Goal: Task Accomplishment & Management: Complete application form

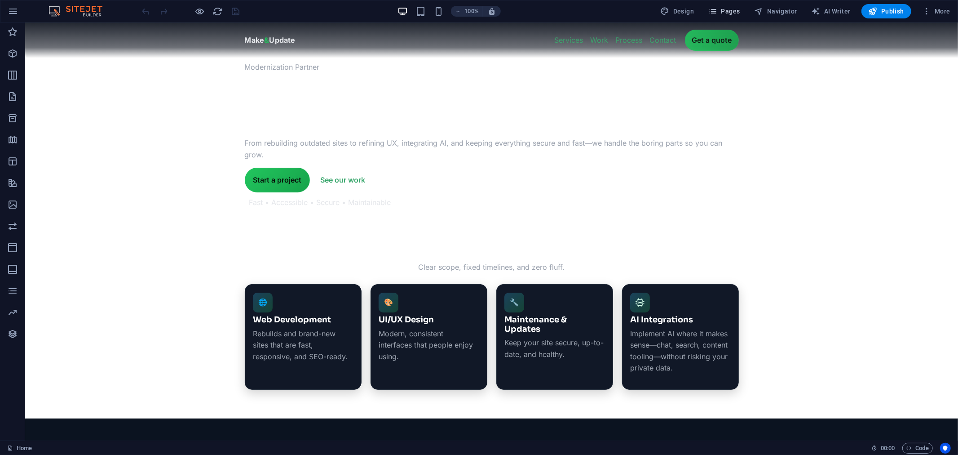
click at [734, 7] on span "Pages" at bounding box center [724, 11] width 31 height 9
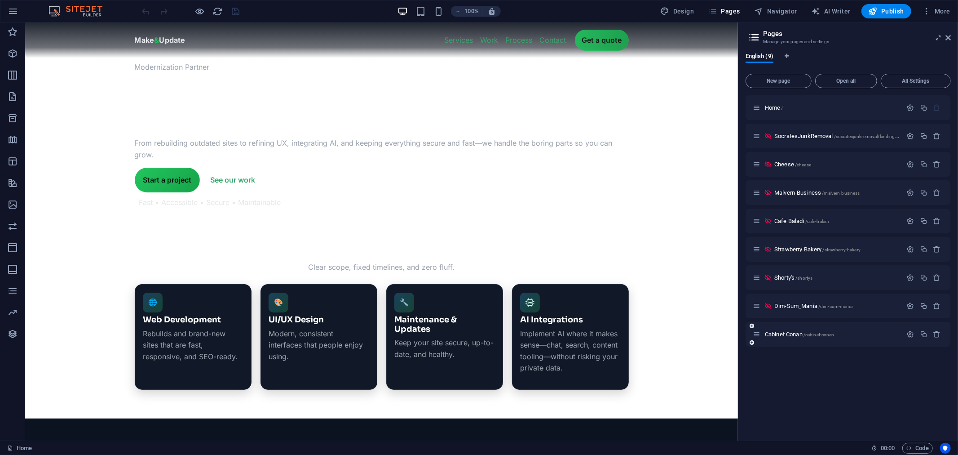
click at [787, 328] on div "Cabinet [PERSON_NAME] /cabinet-[PERSON_NAME]" at bounding box center [848, 334] width 205 height 25
click at [789, 332] on span "Cabinet [PERSON_NAME] /cabinet-[PERSON_NAME]" at bounding box center [800, 334] width 70 height 7
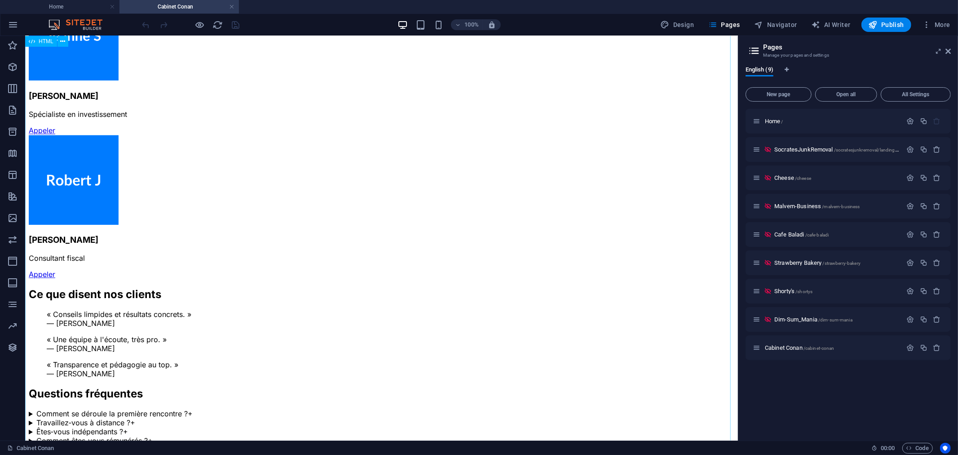
scroll to position [1593, 0]
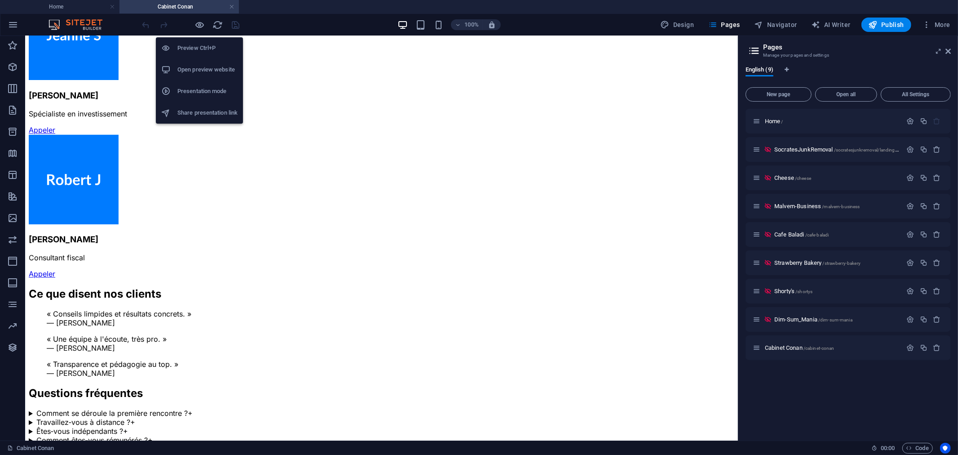
click at [214, 67] on h6 "Open preview website" at bounding box center [207, 69] width 60 height 11
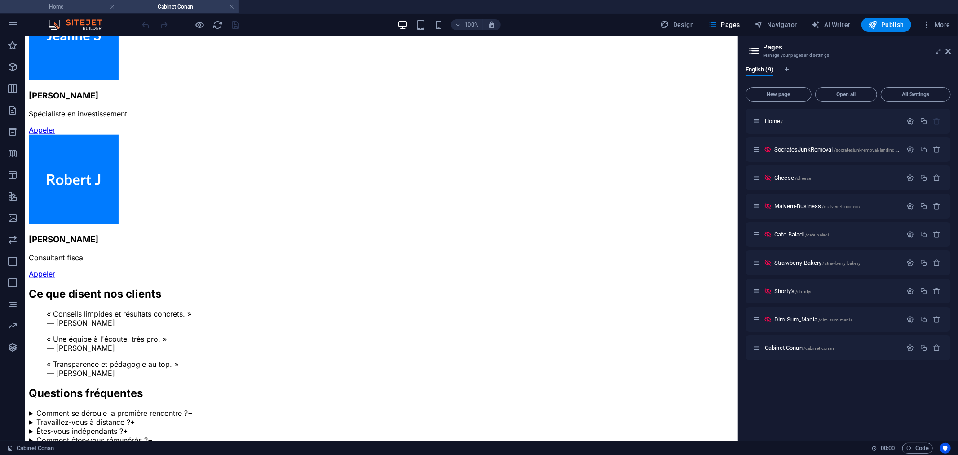
click at [72, 9] on h4 "Home" at bounding box center [60, 7] width 120 height 10
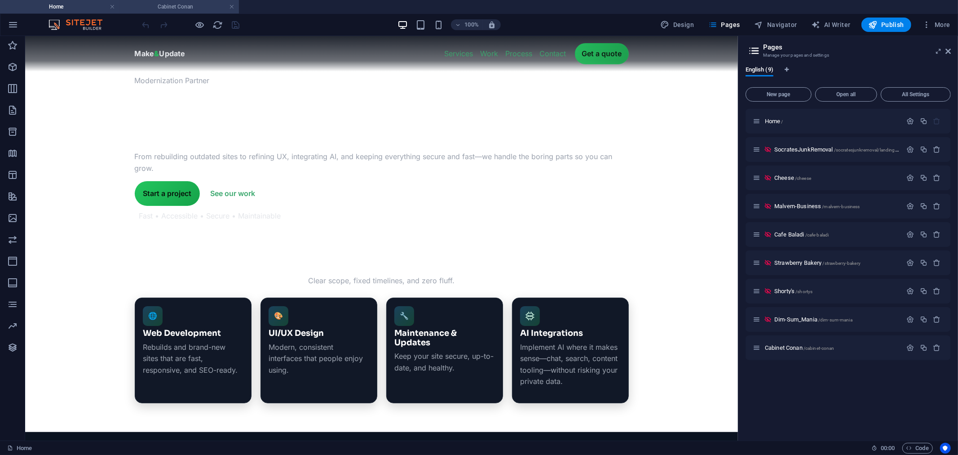
scroll to position [0, 0]
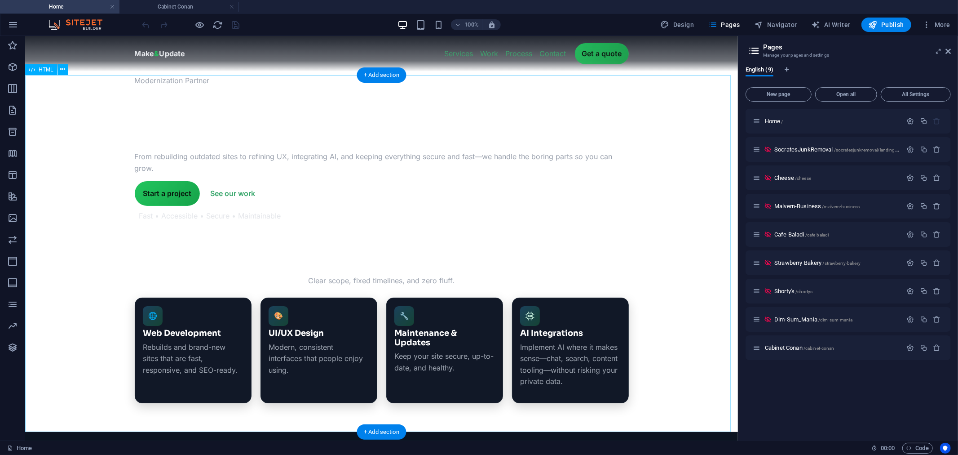
click at [411, 115] on div "Modernization Partner We update companies to newer modern standards . From rebu…" at bounding box center [381, 253] width 713 height 357
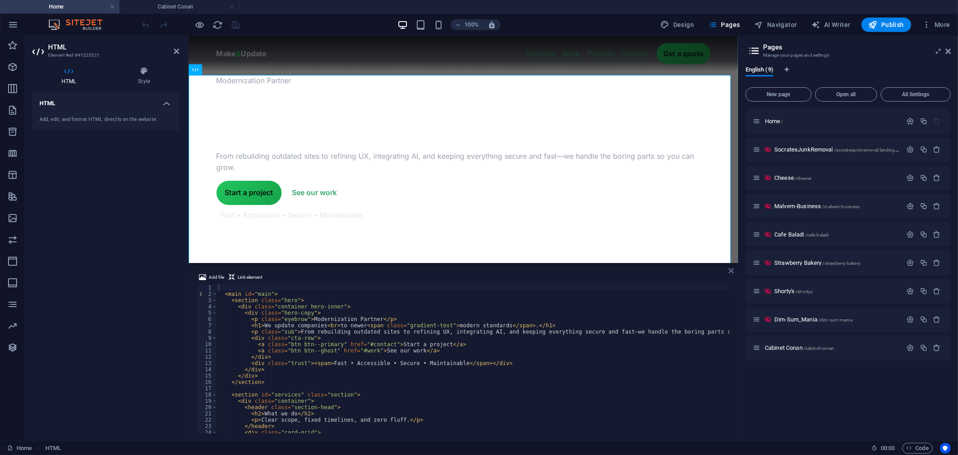
click at [732, 270] on icon at bounding box center [731, 270] width 5 height 7
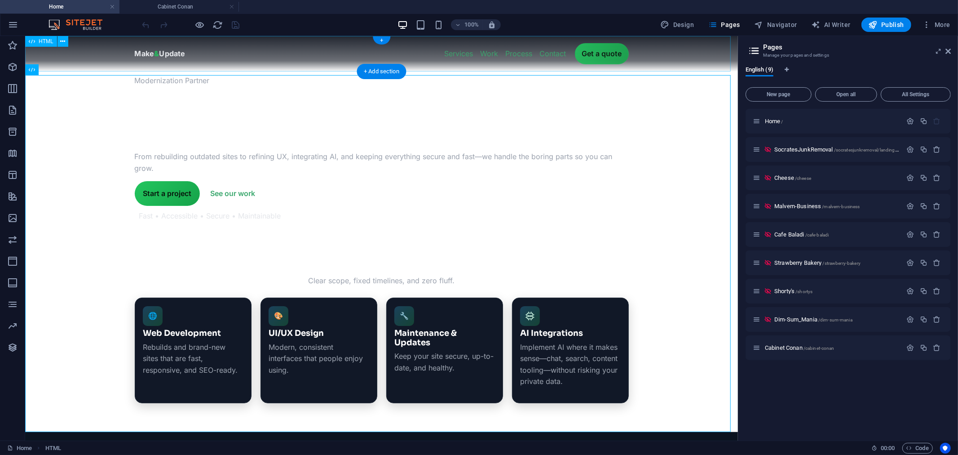
click at [311, 58] on div "Make & Update — Modernize your company without the growing pains Make & Update …" at bounding box center [381, 52] width 713 height 35
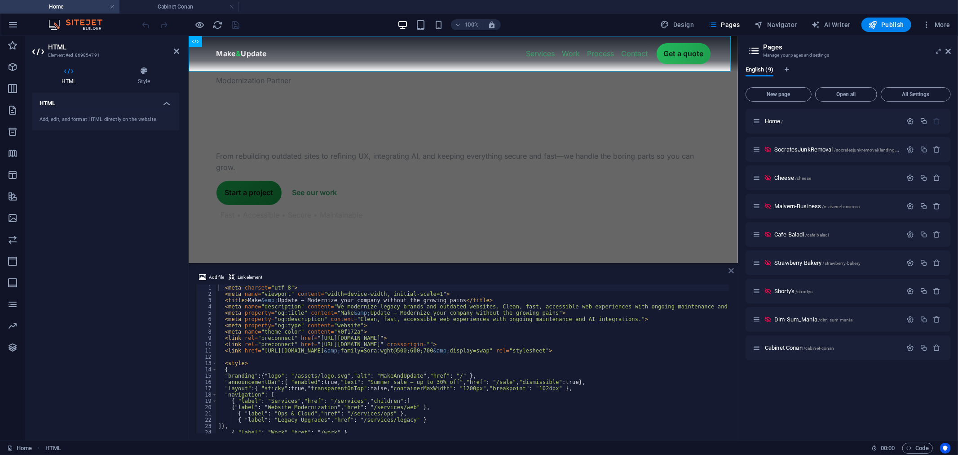
drag, startPoint x: 731, startPoint y: 270, endPoint x: 710, endPoint y: 232, distance: 43.3
click at [731, 270] on icon at bounding box center [731, 270] width 5 height 7
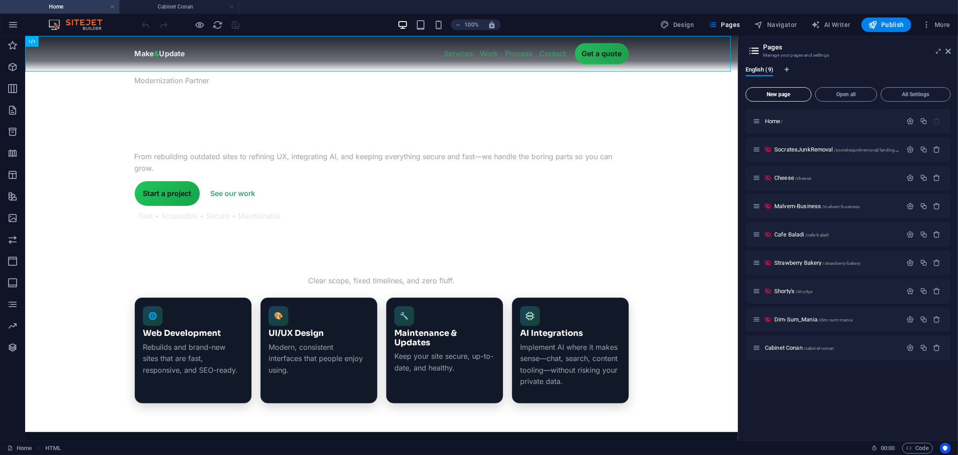
click at [789, 96] on span "New page" at bounding box center [779, 94] width 58 height 5
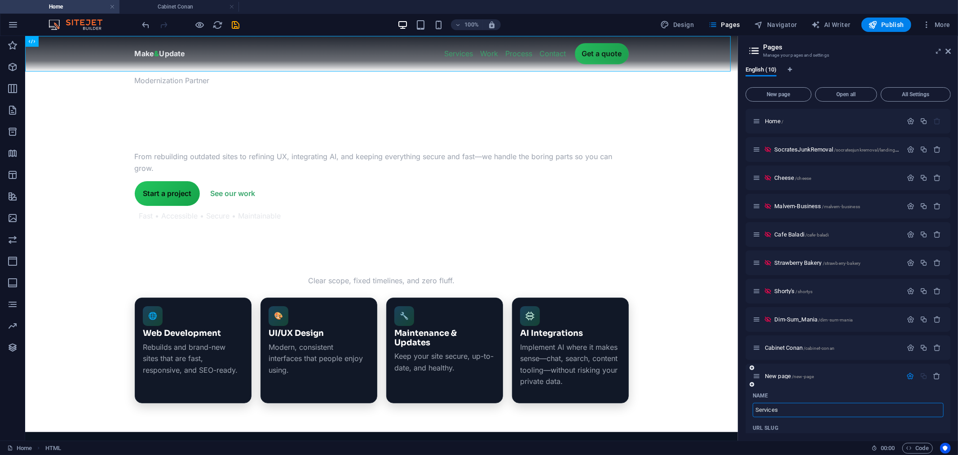
type input "Services"
type input "/services"
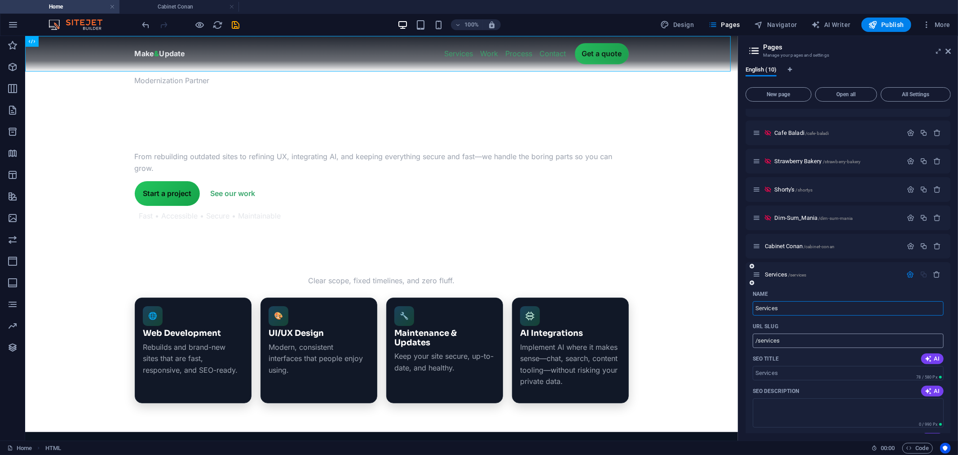
scroll to position [150, 0]
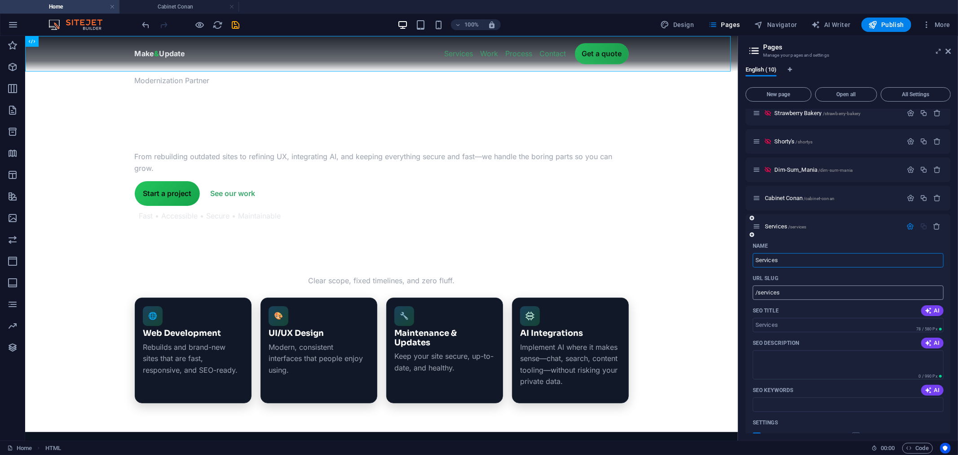
type input "Services"
click at [807, 288] on input "/services" at bounding box center [848, 292] width 191 height 14
click at [806, 321] on input "SEO Title" at bounding box center [848, 325] width 191 height 14
type input "Services - MakeAndUpdate"
click at [779, 220] on div "Services /services" at bounding box center [848, 226] width 205 height 25
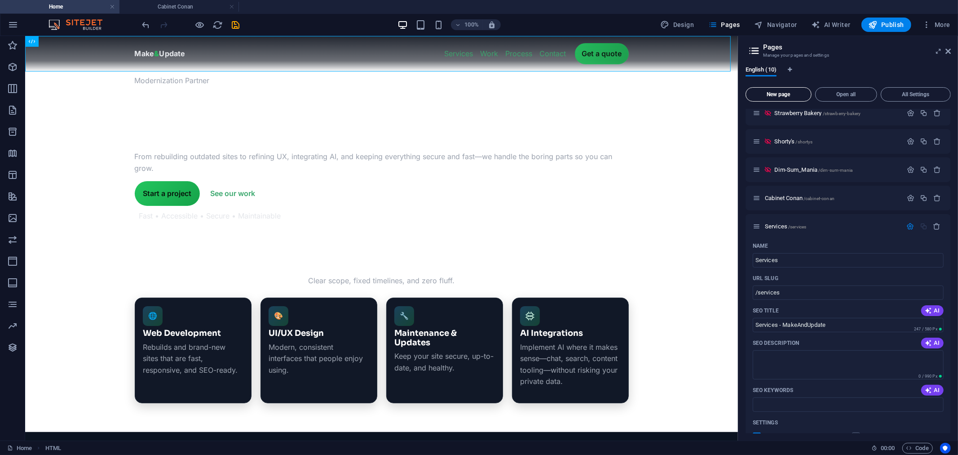
click at [785, 90] on button "New page" at bounding box center [779, 94] width 66 height 14
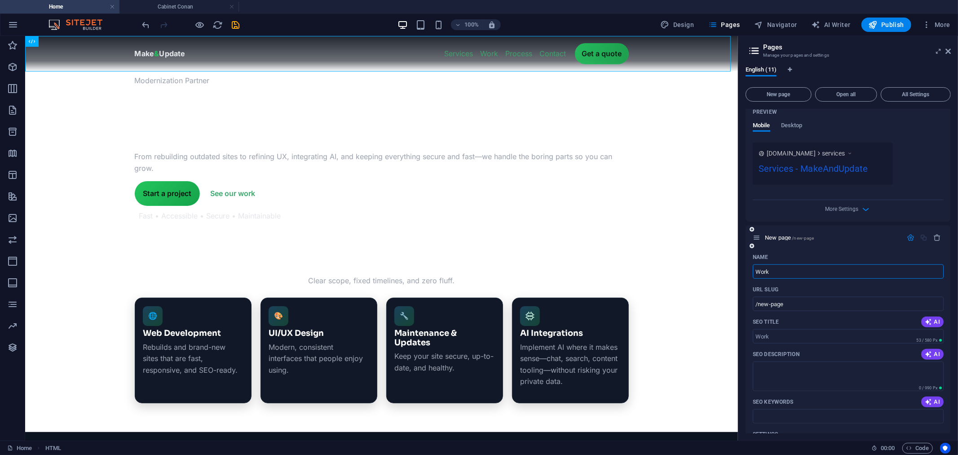
type input "Work"
type input "/work"
type input "Work"
click at [814, 306] on input "/work" at bounding box center [848, 304] width 191 height 14
click at [810, 333] on input "SEO Title" at bounding box center [848, 336] width 191 height 14
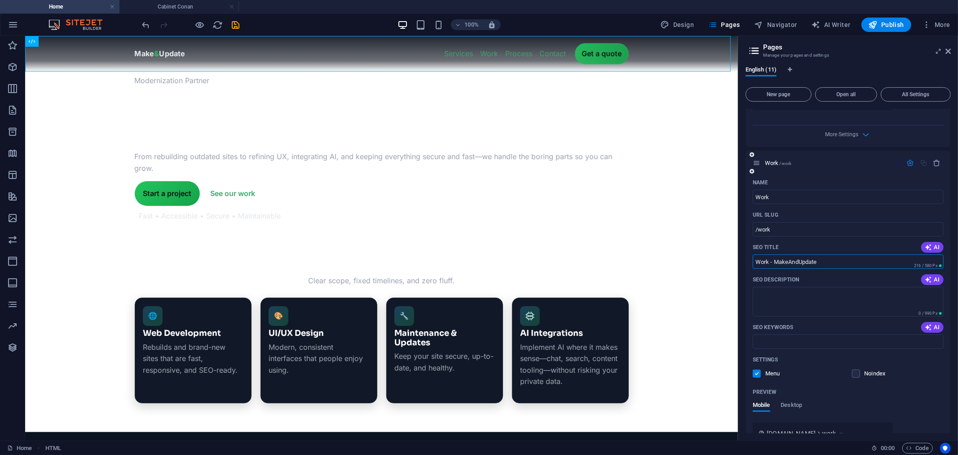
scroll to position [639, 0]
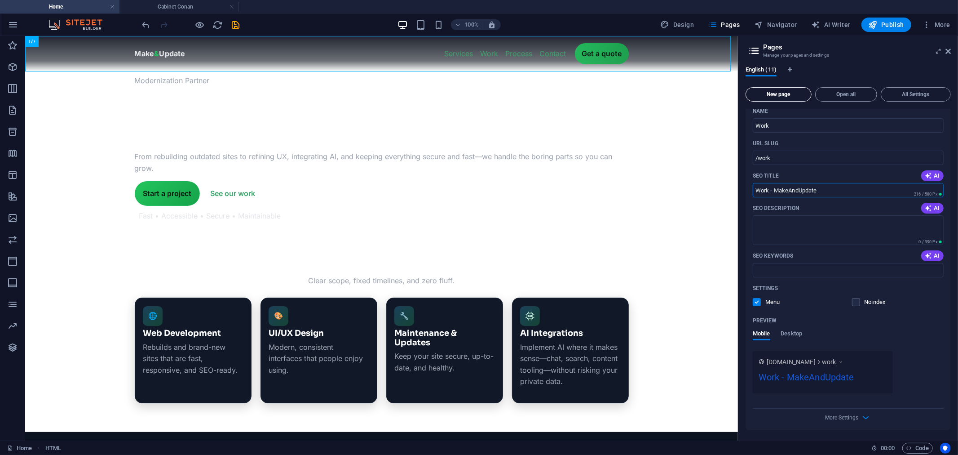
type input "Work - MakeAndUpdate"
click at [775, 95] on span "New page" at bounding box center [779, 94] width 58 height 5
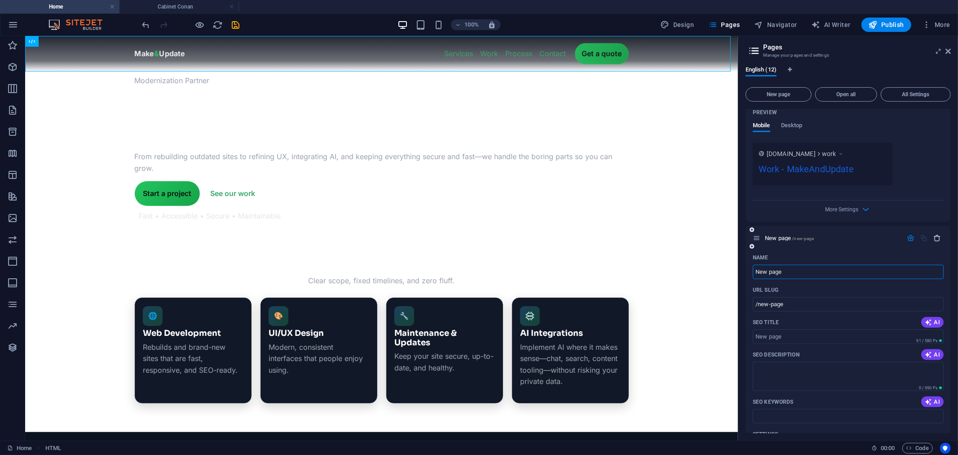
click at [938, 236] on icon "button" at bounding box center [938, 238] width 8 height 8
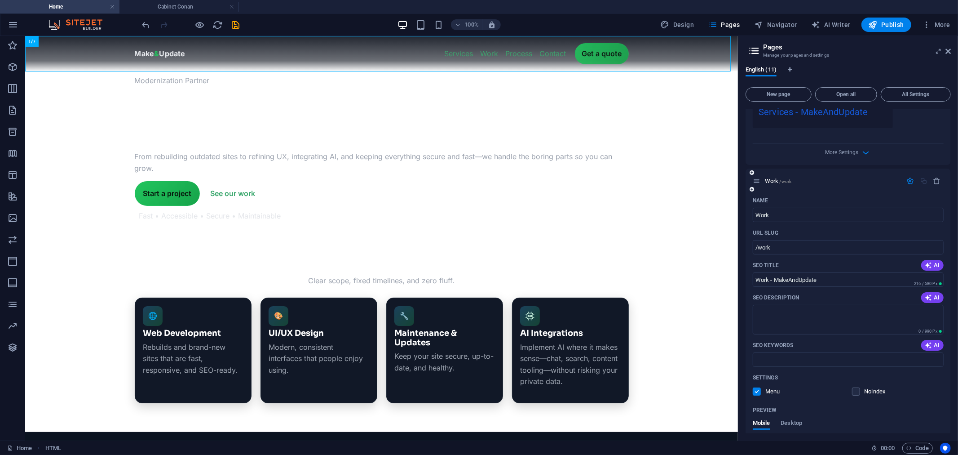
scroll to position [538, 0]
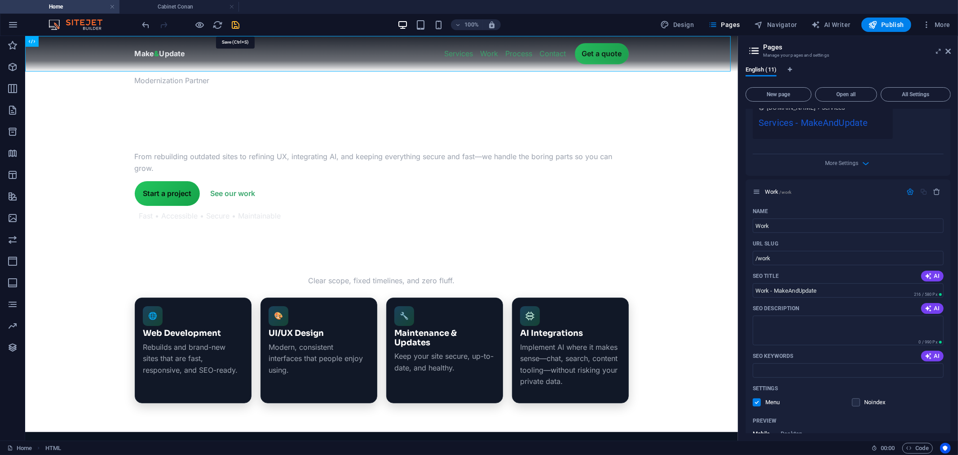
click at [237, 22] on icon "save" at bounding box center [236, 25] width 10 height 10
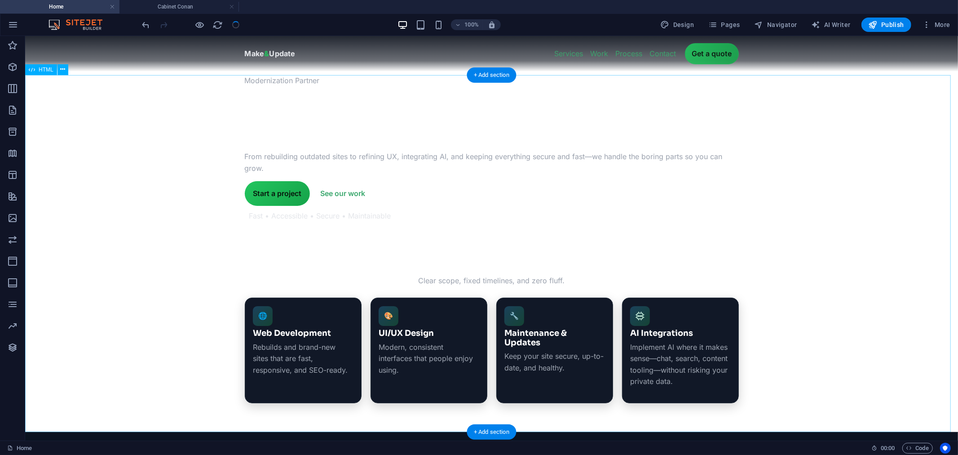
click at [563, 196] on div "Modernization Partner We update companies to newer modern standards . From rebu…" at bounding box center [491, 253] width 933 height 357
click at [725, 170] on div "Modernization Partner We update companies to newer modern standards . From rebu…" at bounding box center [491, 253] width 933 height 357
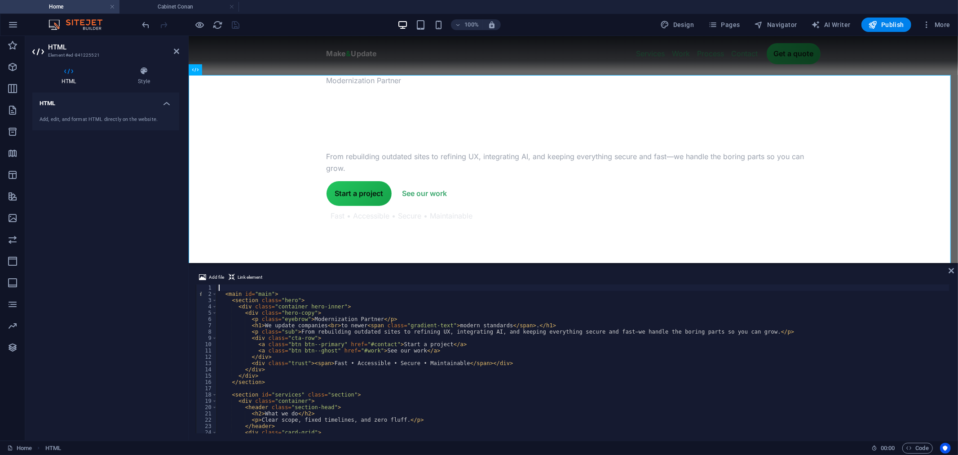
click at [448, 374] on div "< main id = "main" > < section class = "hero" > < div class = "container hero-i…" at bounding box center [583, 364] width 733 height 160
type textarea "</div>"
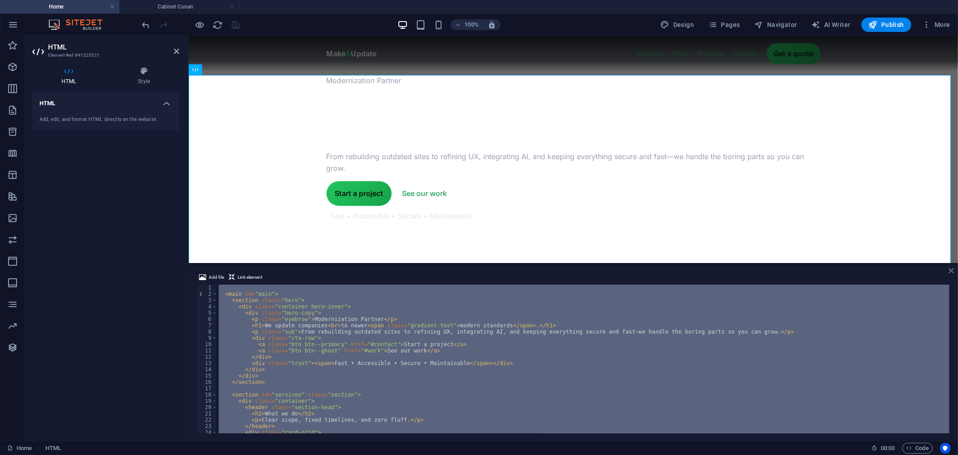
click at [950, 271] on icon at bounding box center [951, 270] width 5 height 7
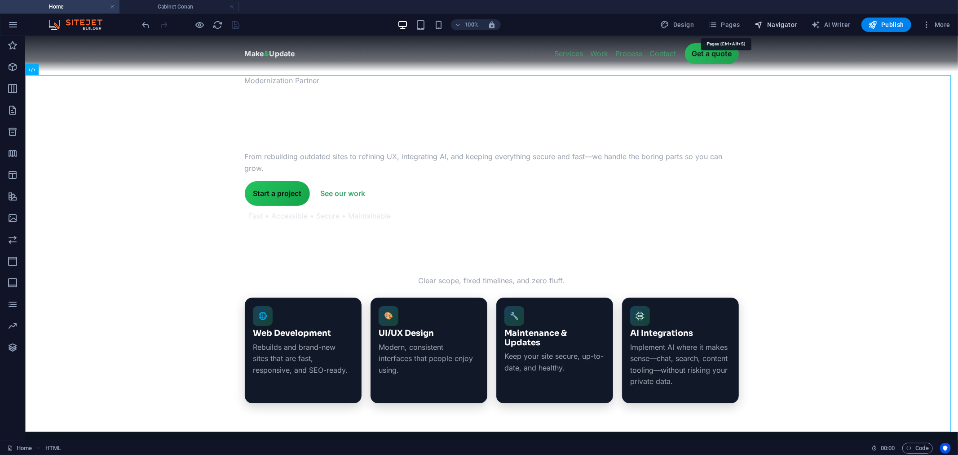
click at [778, 26] on span "Navigator" at bounding box center [776, 24] width 43 height 9
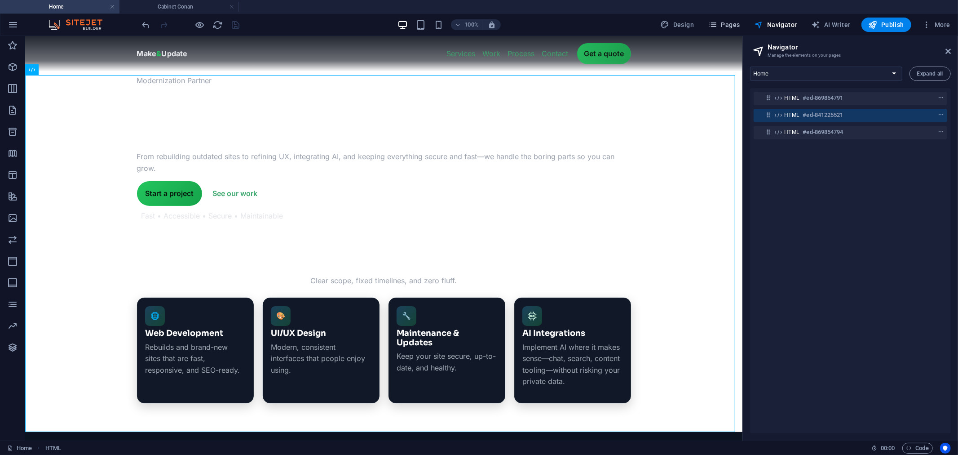
click at [723, 20] on span "Pages" at bounding box center [724, 24] width 31 height 9
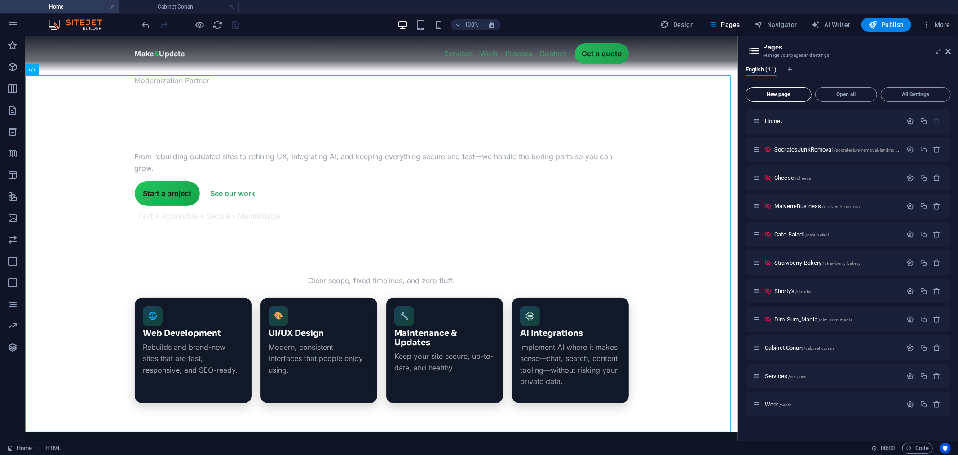
click at [782, 94] on span "New page" at bounding box center [779, 94] width 58 height 5
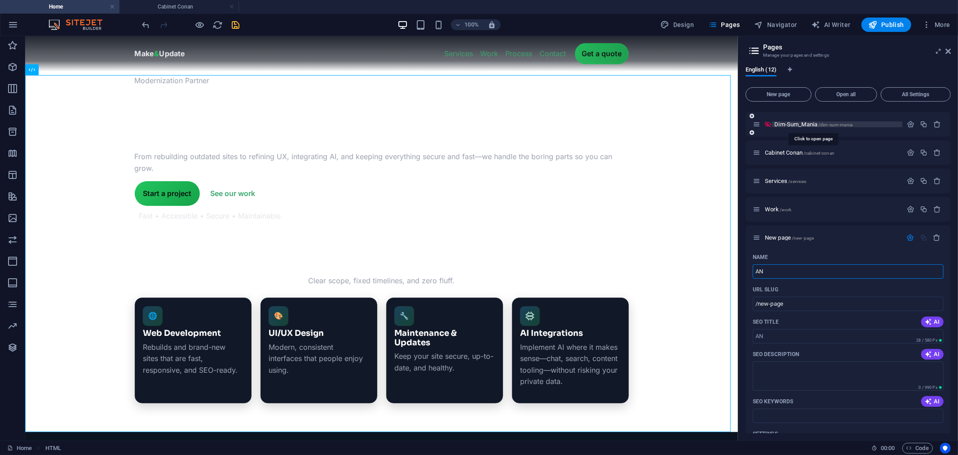
type input "A"
type input "/an"
type input "/"
type input "n"
type input "New"
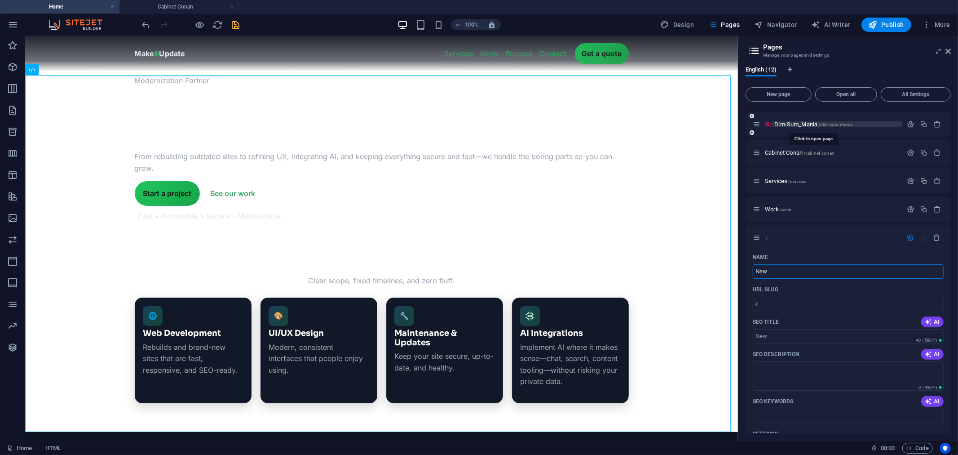
type input "/new"
type input "New"
type input "NewPr"
type input "/newpr"
type input "NewPr"
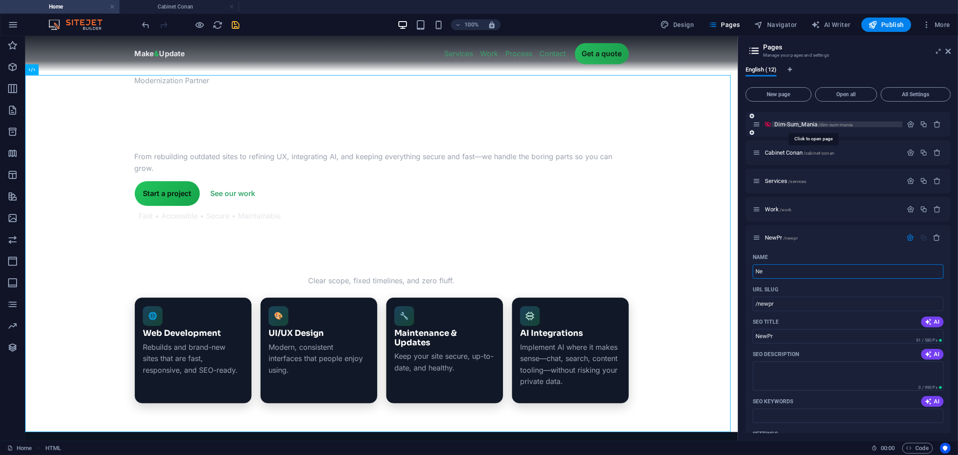
type input "N"
type input "/new"
type input "New"
type input "/"
type input "/project"
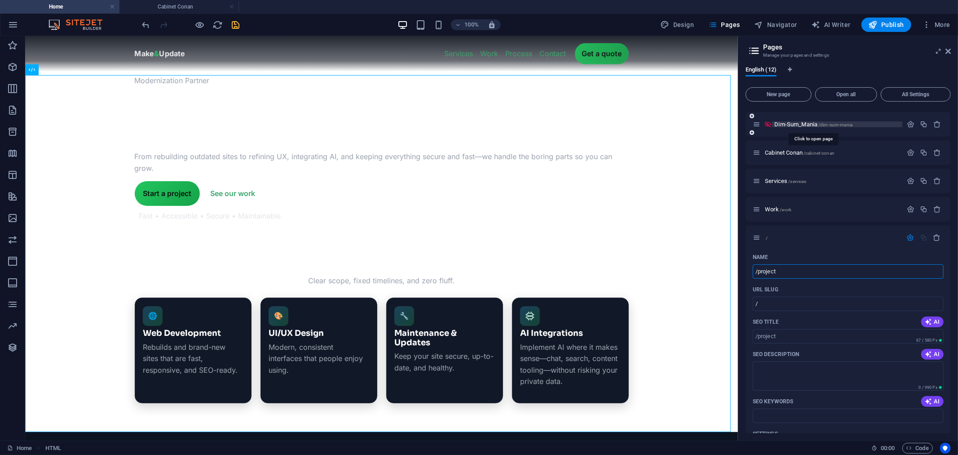
type input "/project"
click at [788, 344] on div "Name /project ​ URL SLUG /project ​ SEO Title AI /project ​ 67 / 580 Px SEO Des…" at bounding box center [848, 413] width 205 height 326
click at [792, 336] on input "/project" at bounding box center [848, 336] width 191 height 14
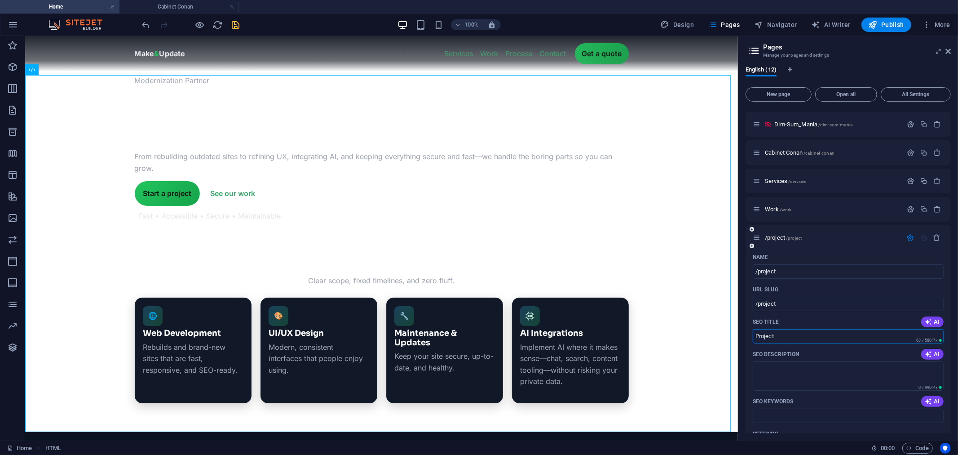
click at [846, 352] on div "SEO Description AI" at bounding box center [848, 354] width 191 height 14
click at [813, 333] on input "Project" at bounding box center [848, 336] width 191 height 14
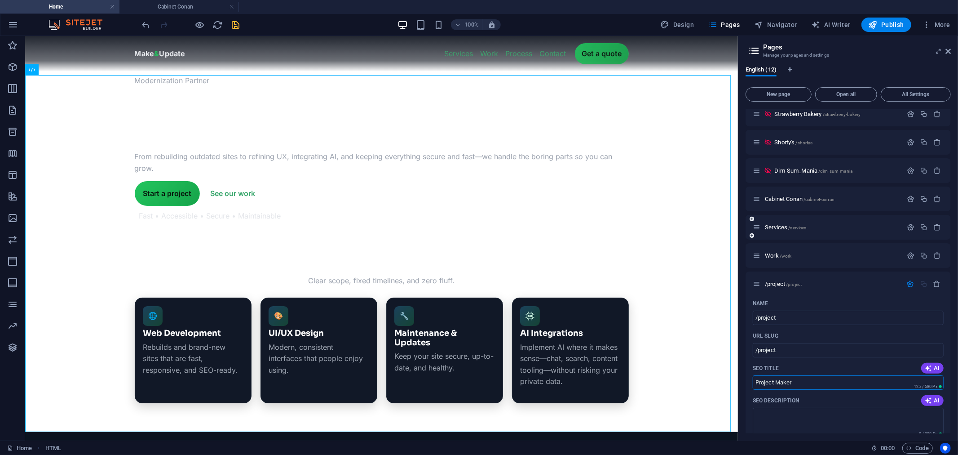
scroll to position [141, 0]
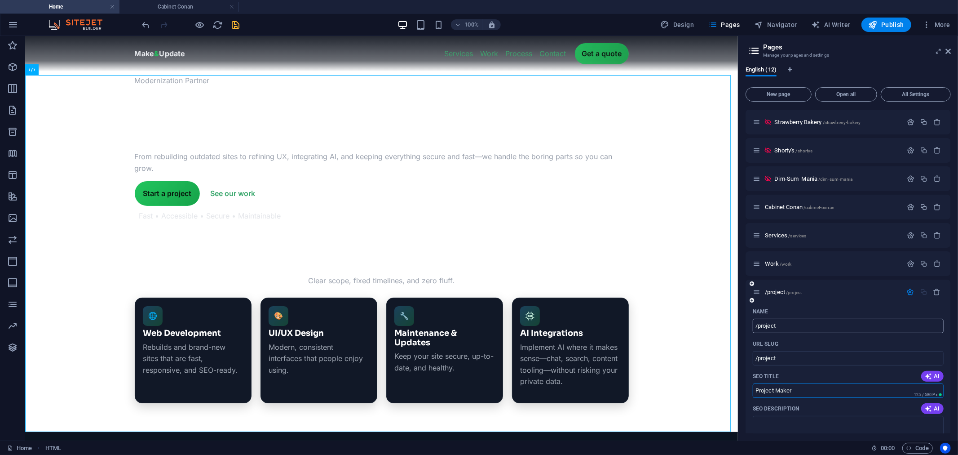
type input "Project Maker"
type input "Proj"
type input "/projk"
type input "Projec"
type input "/proj"
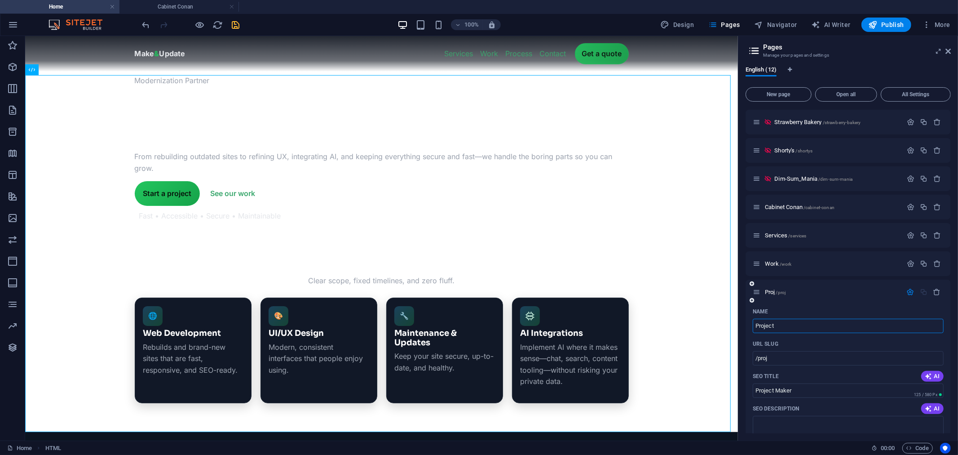
type input "Project"
type input "/project"
type input "Projec"
type input "/projec"
type input "Project Maker"
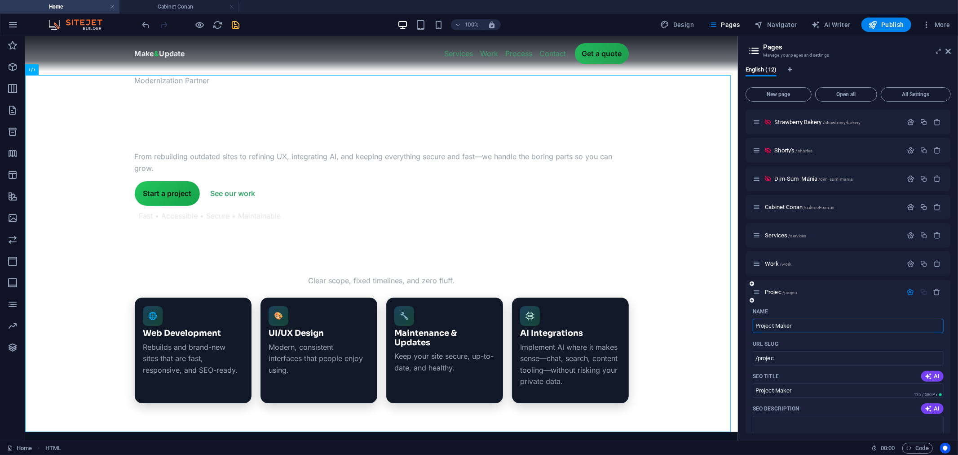
type input "/project-maker"
type input "Project Maker"
click at [949, 51] on icon at bounding box center [948, 51] width 5 height 7
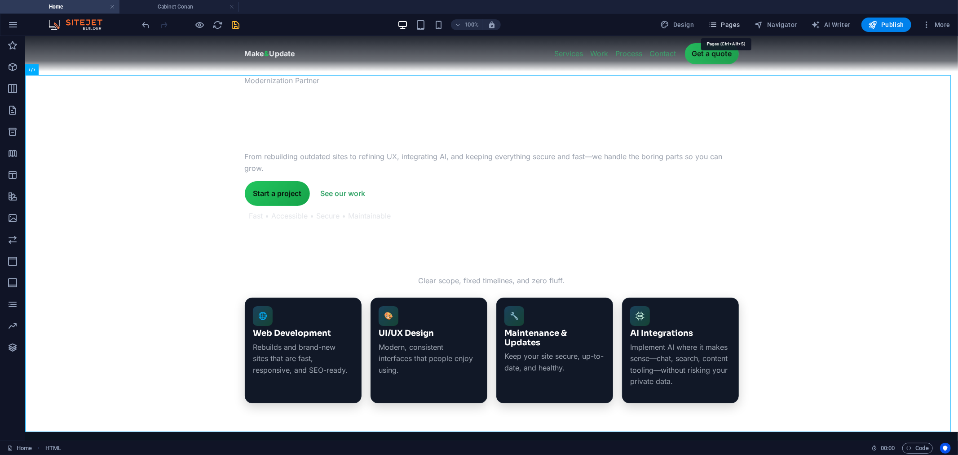
click at [734, 20] on span "Pages" at bounding box center [724, 24] width 31 height 9
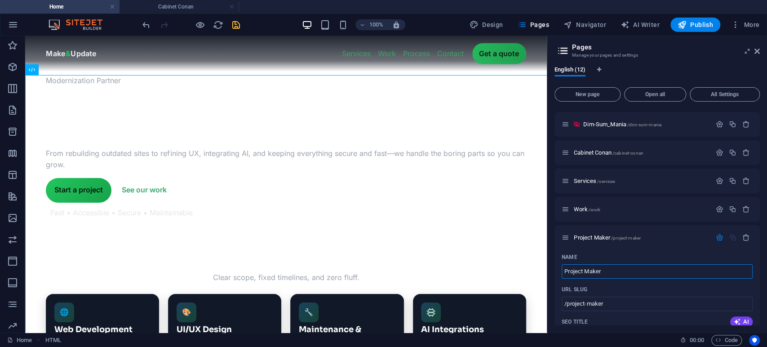
scroll to position [195, 0]
click at [592, 241] on div "Project Maker /project-maker" at bounding box center [637, 237] width 150 height 10
click at [605, 233] on div "Project Maker /project-maker" at bounding box center [637, 237] width 150 height 10
click at [604, 234] on span "Project Maker /project-maker" at bounding box center [607, 237] width 67 height 7
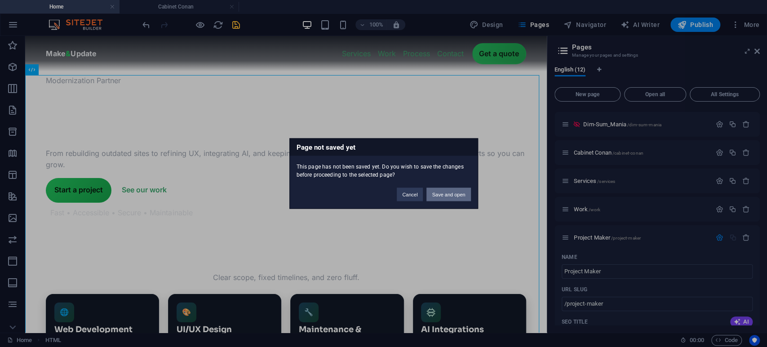
click at [442, 197] on button "Save and open" at bounding box center [448, 194] width 44 height 13
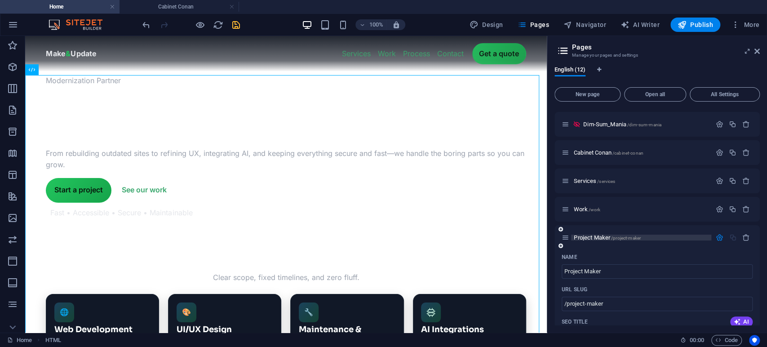
click at [602, 239] on span "Project Maker /project-maker" at bounding box center [607, 237] width 67 height 7
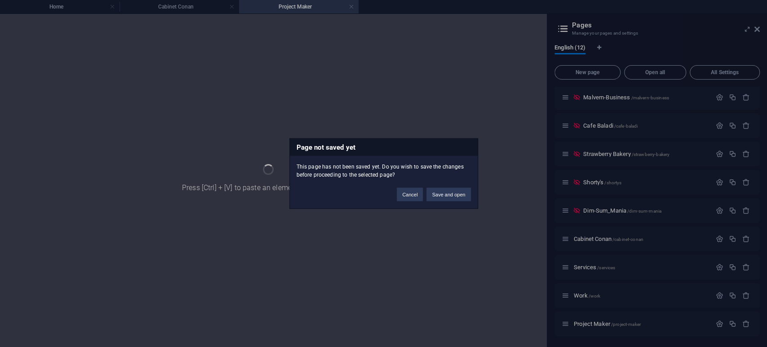
scroll to position [86, 0]
click at [450, 195] on button "Save and open" at bounding box center [448, 194] width 44 height 13
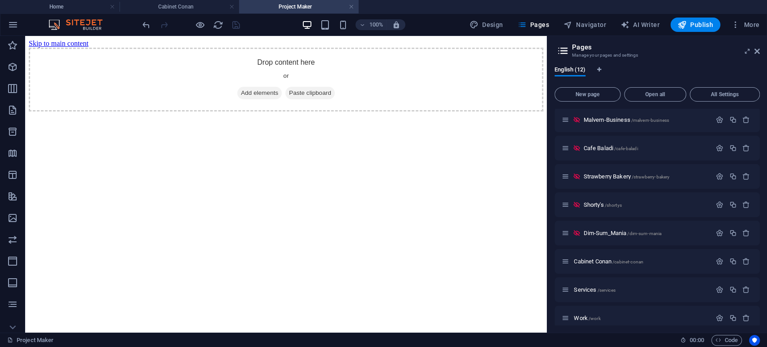
scroll to position [0, 0]
click at [261, 99] on span "Add elements" at bounding box center [259, 93] width 44 height 13
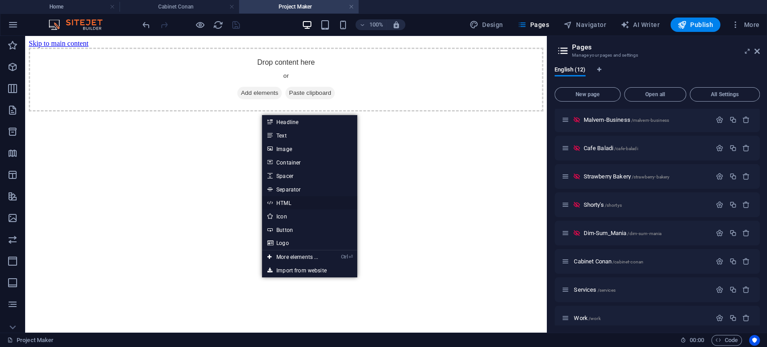
click at [284, 202] on link "HTML" at bounding box center [309, 202] width 95 height 13
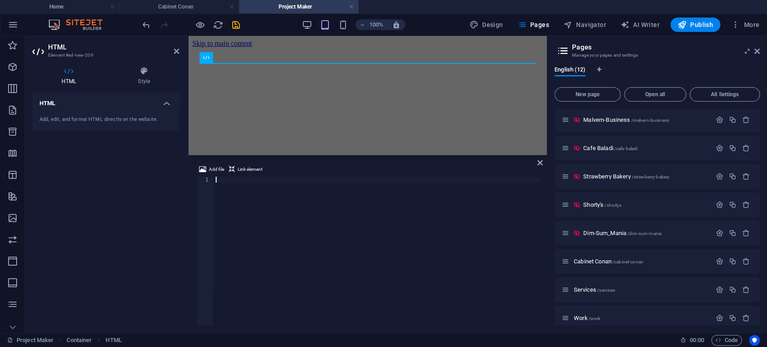
type textarea "</html>"
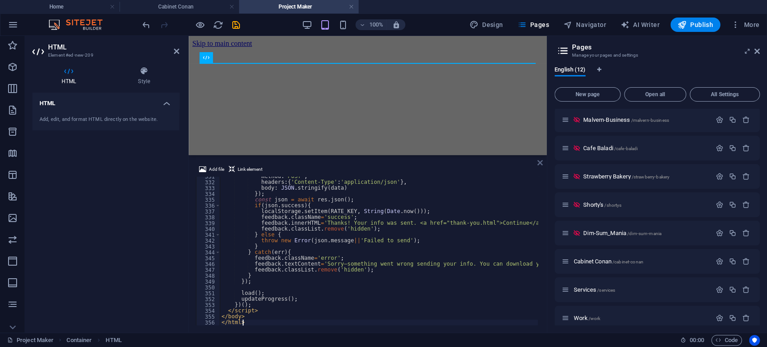
click at [540, 163] on icon at bounding box center [539, 162] width 5 height 7
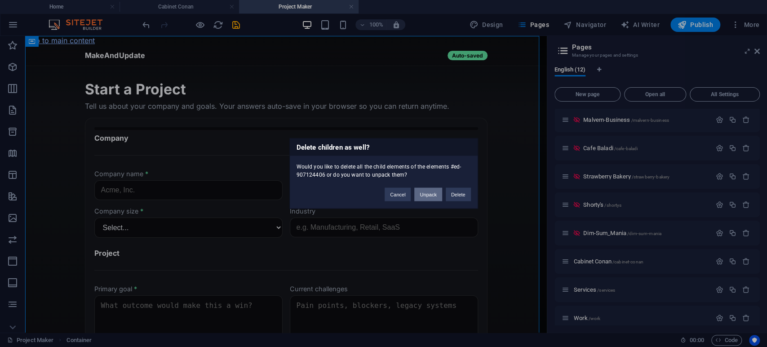
click at [428, 194] on button "Unpack" at bounding box center [427, 194] width 27 height 13
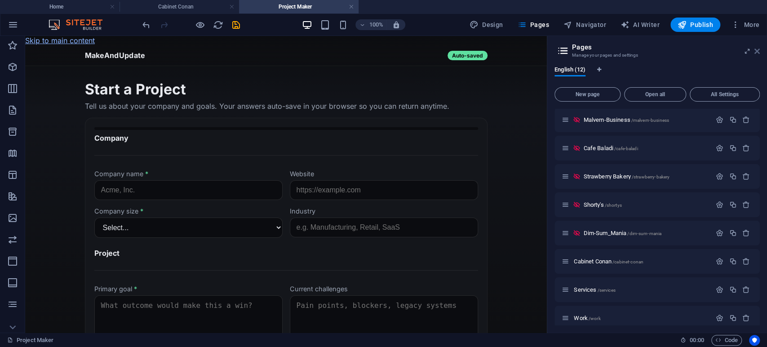
click at [758, 52] on icon at bounding box center [756, 51] width 5 height 7
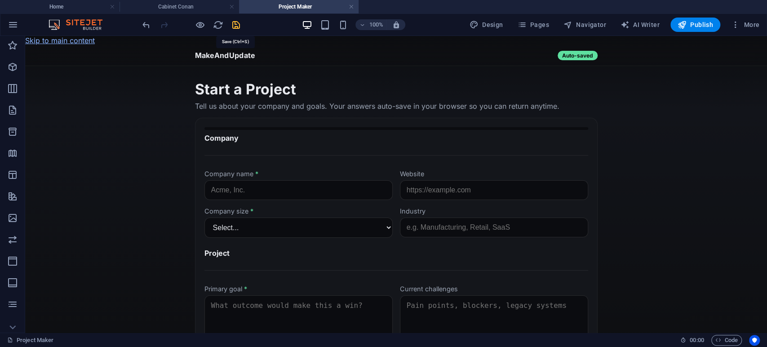
click at [237, 25] on icon "save" at bounding box center [236, 25] width 10 height 10
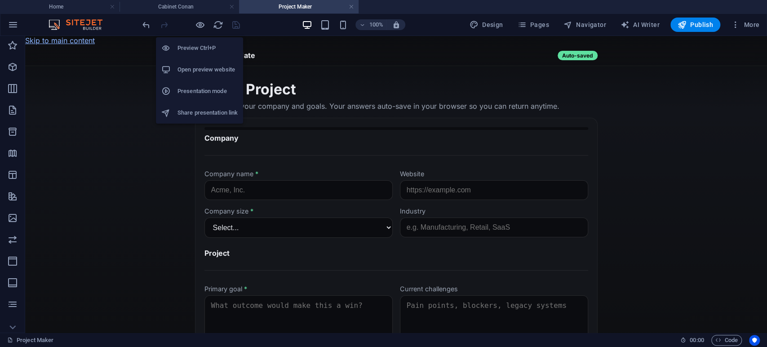
click at [204, 72] on h6 "Open preview website" at bounding box center [207, 69] width 60 height 11
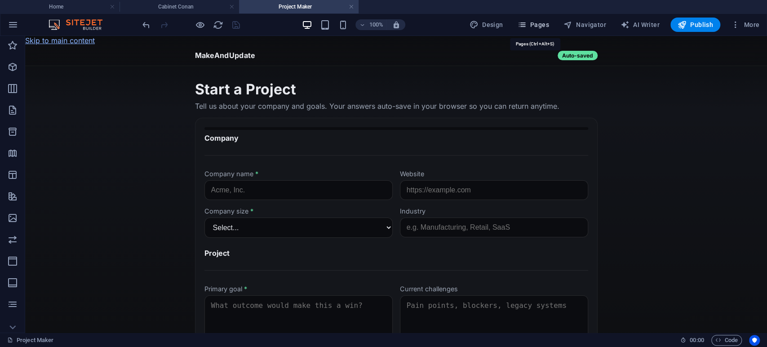
click at [526, 21] on icon "button" at bounding box center [521, 24] width 9 height 9
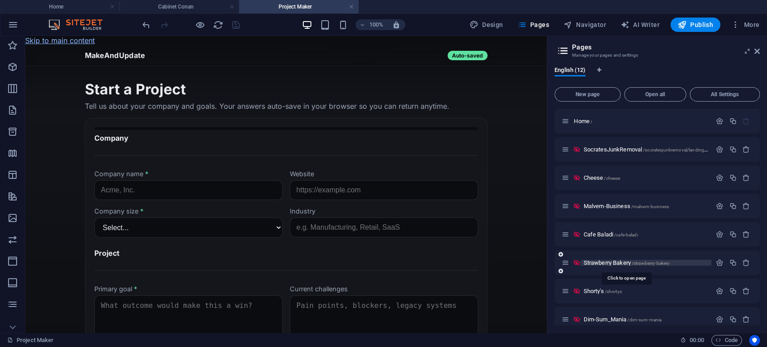
scroll to position [123, 0]
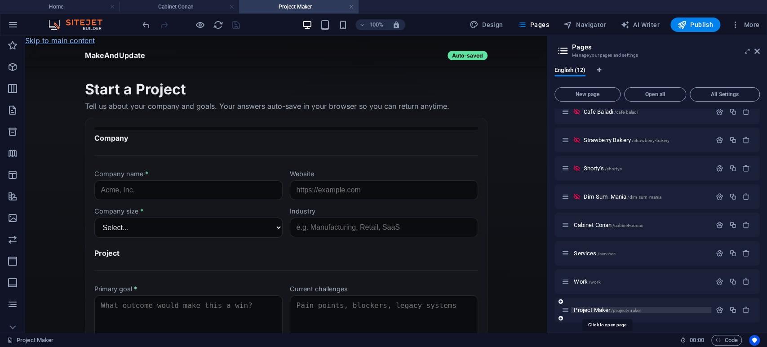
click at [590, 310] on span "Project Maker /project-maker" at bounding box center [607, 309] width 67 height 7
click at [615, 313] on div "Project Maker /project-maker" at bounding box center [637, 310] width 150 height 10
click at [620, 310] on span "/project-maker" at bounding box center [626, 310] width 30 height 5
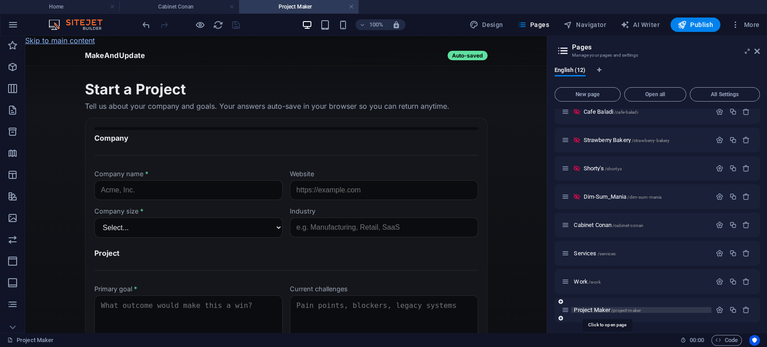
click at [601, 306] on span "Project Maker /project-maker" at bounding box center [607, 309] width 67 height 7
click at [586, 310] on span "Project Maker /project-maker" at bounding box center [607, 309] width 67 height 7
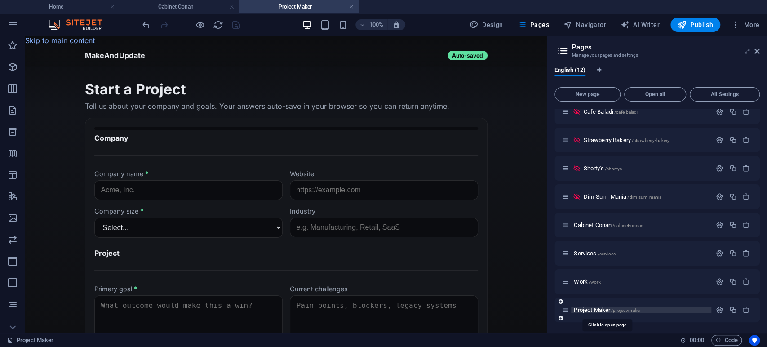
click at [586, 310] on span "Project Maker /project-maker" at bounding box center [607, 309] width 67 height 7
click at [718, 311] on icon "button" at bounding box center [720, 310] width 8 height 8
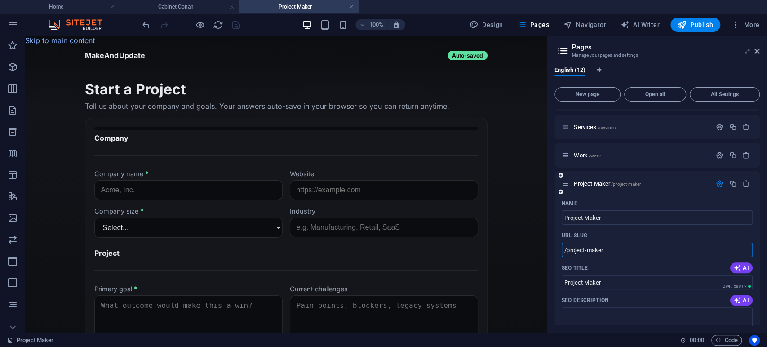
drag, startPoint x: 608, startPoint y: 248, endPoint x: 585, endPoint y: 246, distance: 23.9
click at [585, 246] on input "/project-maker" at bounding box center [657, 250] width 191 height 14
type input "/project"
click at [609, 229] on div "URL SLUG" at bounding box center [657, 235] width 191 height 14
click at [605, 185] on span "Project Maker /project" at bounding box center [600, 183] width 53 height 7
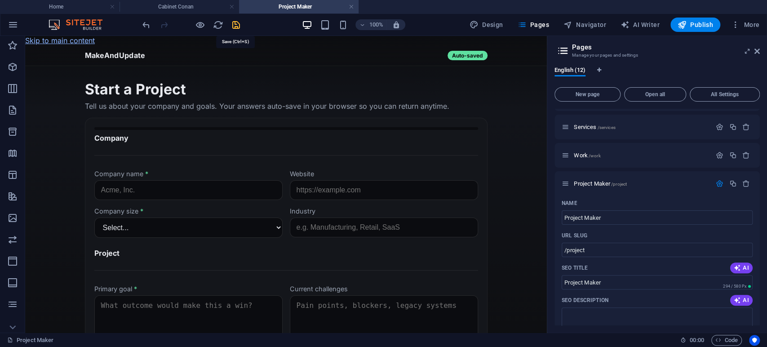
click at [237, 23] on icon "save" at bounding box center [236, 25] width 10 height 10
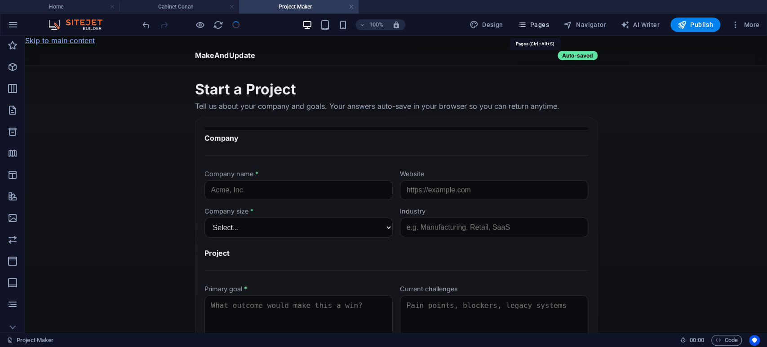
click at [539, 28] on span "Pages" at bounding box center [532, 24] width 31 height 9
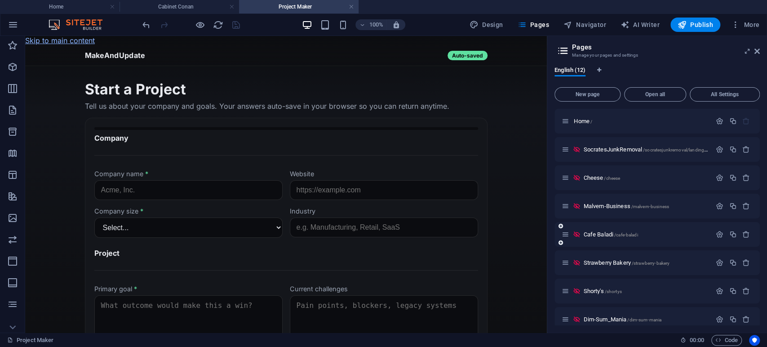
scroll to position [123, 0]
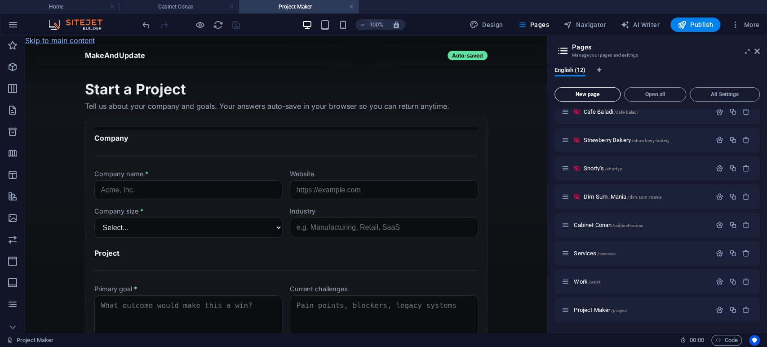
click at [589, 98] on button "New page" at bounding box center [587, 94] width 66 height 14
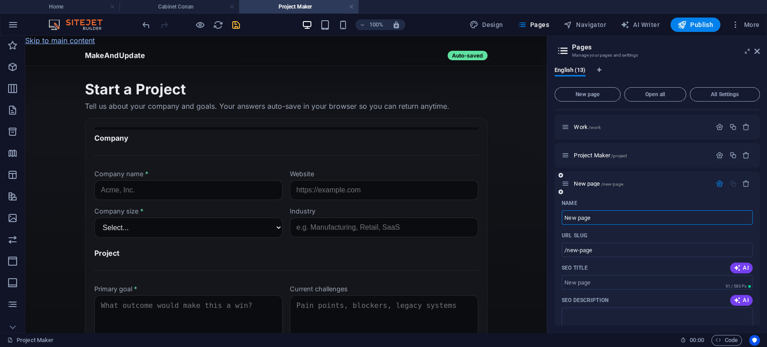
click at [662, 187] on div "New page /new-page" at bounding box center [637, 183] width 150 height 10
click at [614, 246] on input "/new-page" at bounding box center [657, 250] width 191 height 14
type input "/project/thank-you"
click at [593, 218] on input "New page" at bounding box center [657, 217] width 191 height 14
type input "Thank You"
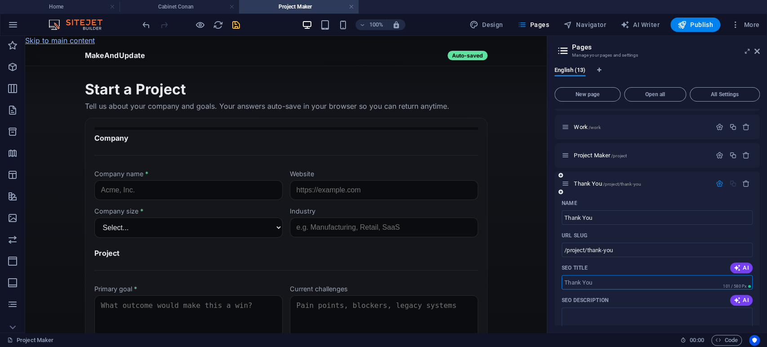
click at [580, 280] on input "SEO Title" at bounding box center [657, 282] width 191 height 14
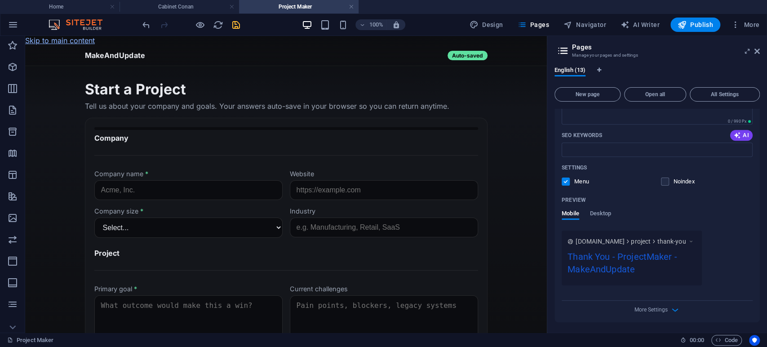
scroll to position [411, 0]
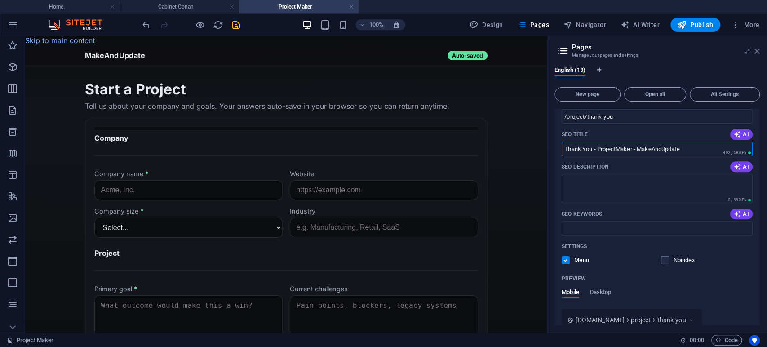
type input "Thank You - ProjectMaker - MakeAndUpdate"
click at [756, 50] on icon at bounding box center [756, 51] width 5 height 7
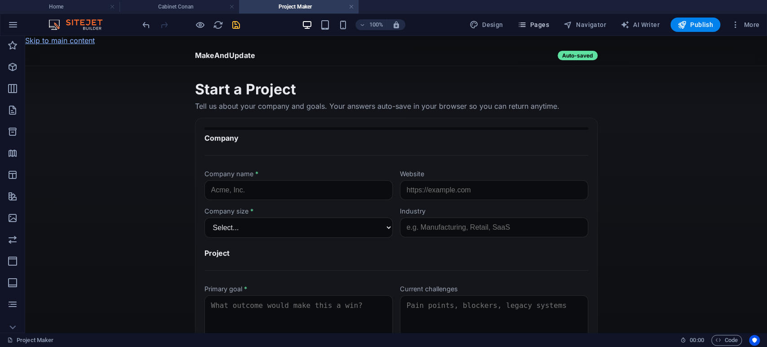
click at [536, 20] on span "Pages" at bounding box center [532, 24] width 31 height 9
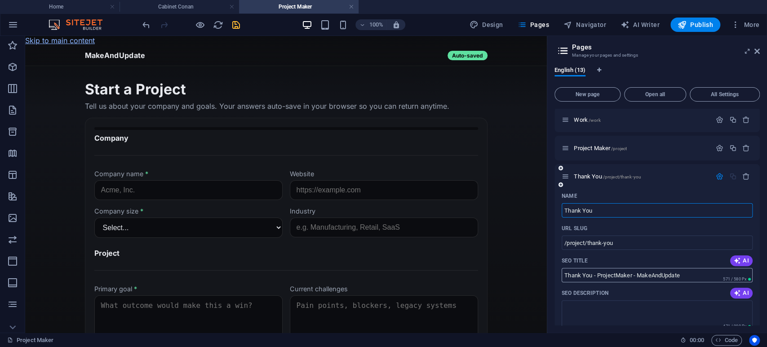
scroll to position [283, 0]
click at [612, 177] on span "/project/thank-you" at bounding box center [622, 178] width 39 height 5
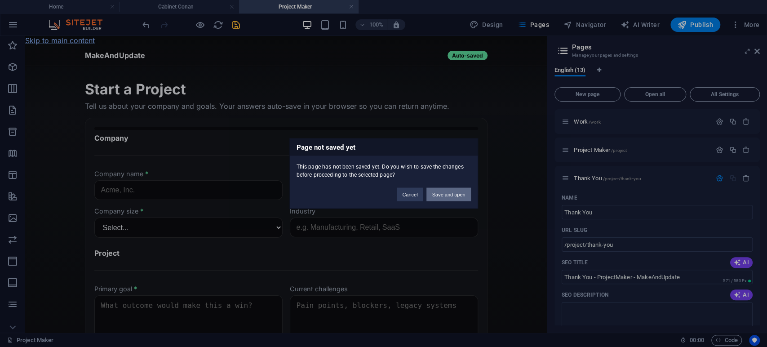
click at [457, 196] on button "Save and open" at bounding box center [448, 194] width 44 height 13
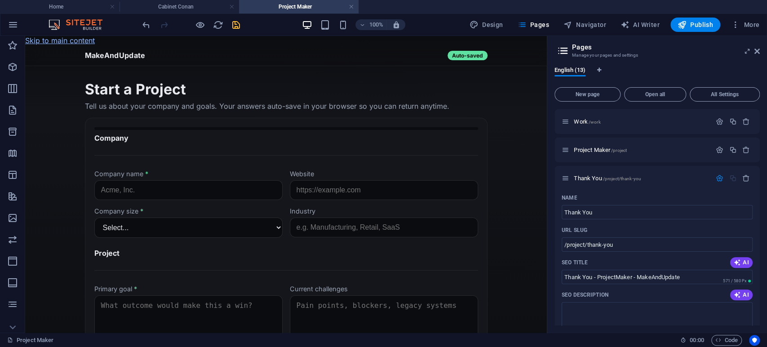
click at [615, 42] on div "Dim-Sum_Mania /dim-sum-mania" at bounding box center [637, 36] width 150 height 10
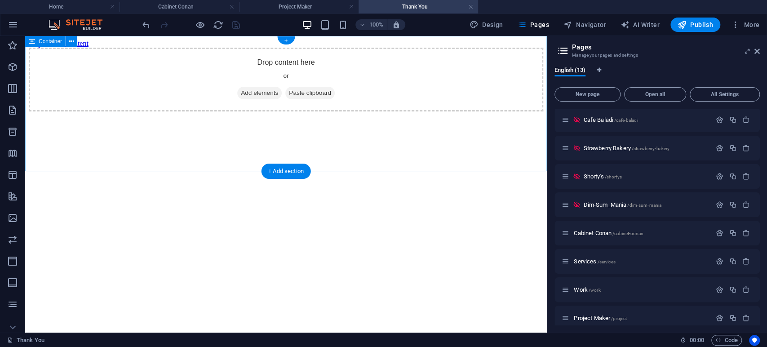
scroll to position [0, 0]
click at [260, 99] on span "Add elements" at bounding box center [259, 93] width 44 height 13
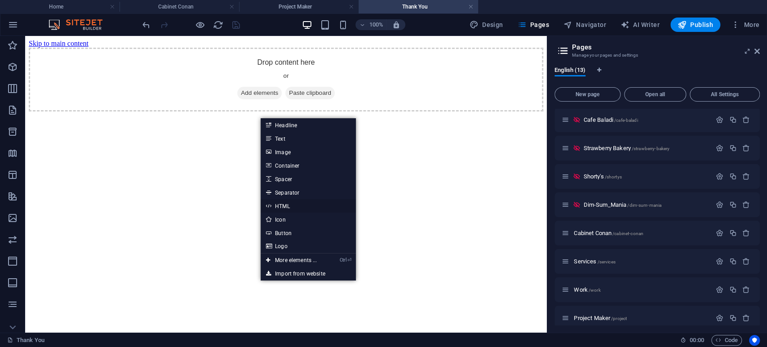
click at [295, 208] on link "HTML" at bounding box center [308, 205] width 95 height 13
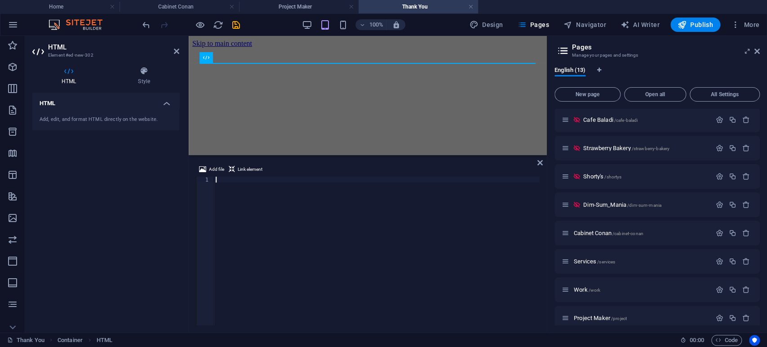
type textarea "</html>"
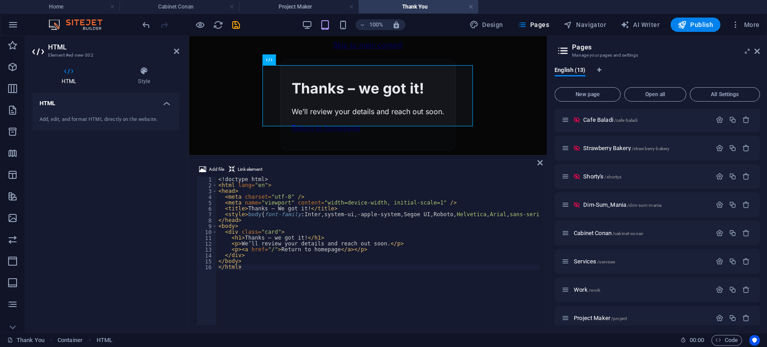
click at [543, 163] on div "Add file Link element </html> 1 2 3 4 5 6 7 8 9 10 11 12 13 14 15 16 <! doctype…" at bounding box center [368, 245] width 358 height 176
click at [541, 163] on icon at bounding box center [539, 162] width 5 height 7
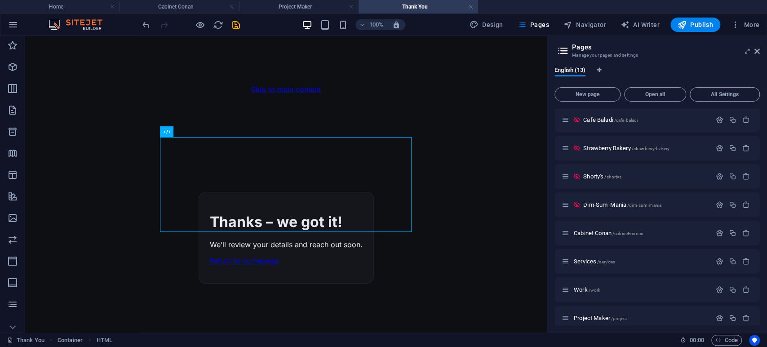
click at [485, 179] on body "Skip to main content Thanks – We got it! Thanks – we got it! We’ll review your …" at bounding box center [286, 184] width 522 height 297
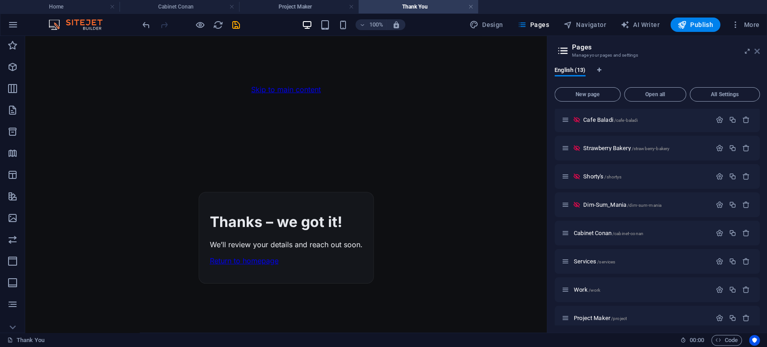
click at [758, 53] on icon at bounding box center [756, 51] width 5 height 7
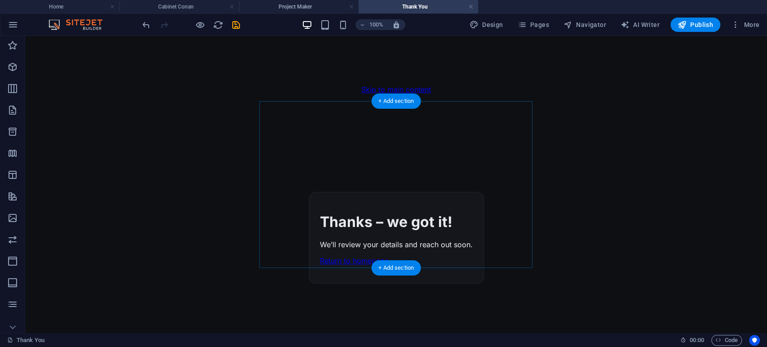
click at [377, 192] on div "Thanks – We got it! Thanks – we got it! We’ll review your details and reach out…" at bounding box center [396, 238] width 175 height 92
click at [295, 85] on body "Skip to main content Thanks – We got it! Thanks – we got it! We’ll review your …" at bounding box center [396, 184] width 742 height 297
click at [309, 192] on div "Thanks – We got it! Thanks – we got it! We’ll review your details and reach out…" at bounding box center [396, 238] width 175 height 92
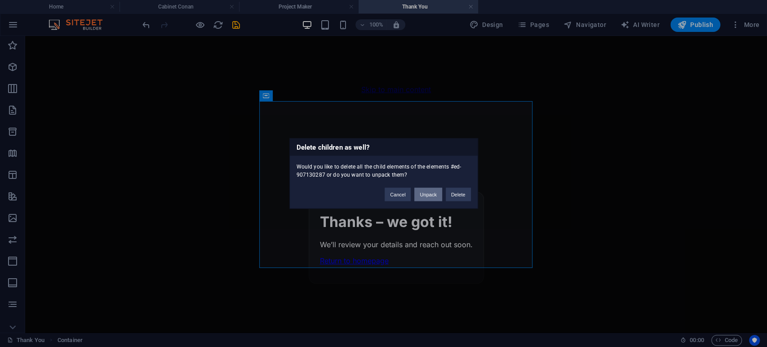
click at [429, 190] on button "Unpack" at bounding box center [427, 194] width 27 height 13
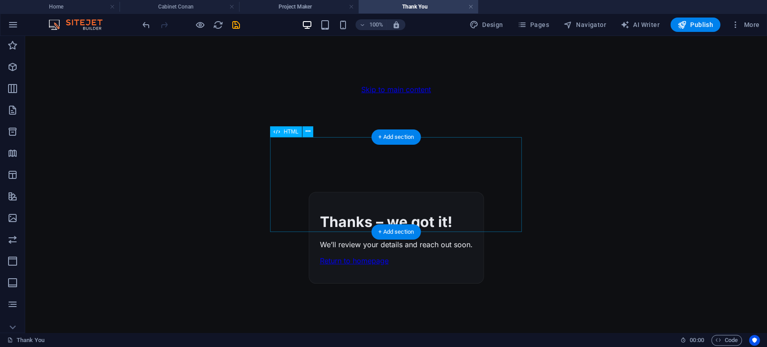
click at [406, 192] on div "Thanks – We got it! Thanks – we got it! We’ll review your details and reach out…" at bounding box center [396, 238] width 175 height 92
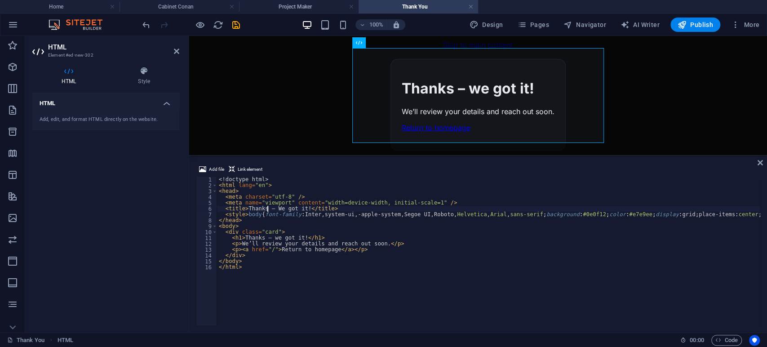
click at [267, 208] on div "<! doctype html > < html lang = "en" > < head > < meta charset = "utf-8" /> < m…" at bounding box center [683, 256] width 933 height 159
click at [449, 243] on div "<! doctype html > < html lang = "en" > < head > < meta charset = "utf-8" /> < m…" at bounding box center [683, 256] width 933 height 159
click at [272, 208] on div "<! doctype html > < html lang = "en" > < head > < meta charset = "utf-8" /> < m…" at bounding box center [683, 256] width 933 height 159
type textarea "<title>Thanks!<br>We got it!</title>"
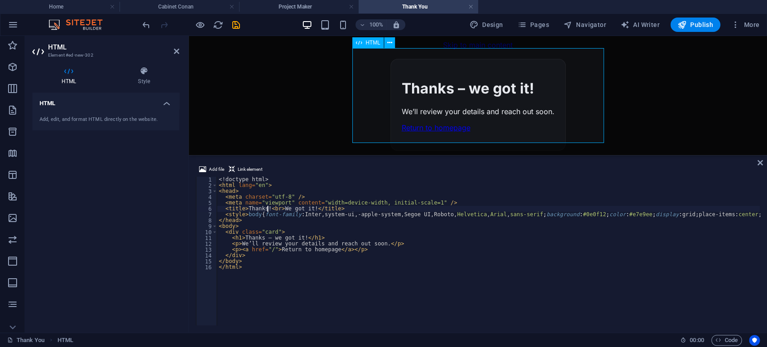
click at [566, 89] on div "Thanks!<br>We got it! Thanks – we got it! We’ll review your details and reach o…" at bounding box center [477, 105] width 175 height 92
click at [642, 103] on body "Skip to main content Thanks!<br>We got it! Thanks – we got it! We’ll review you…" at bounding box center [478, 95] width 578 height 119
click at [234, 25] on icon "save" at bounding box center [236, 25] width 10 height 10
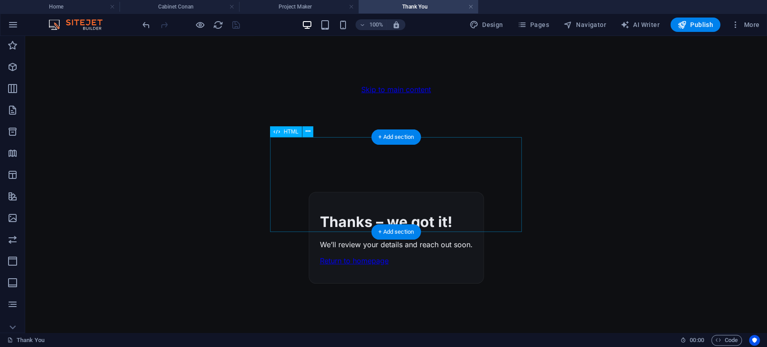
click at [450, 192] on div "Thanks!<br>We got it! Thanks – we got it! We’ll review your details and reach o…" at bounding box center [396, 238] width 175 height 92
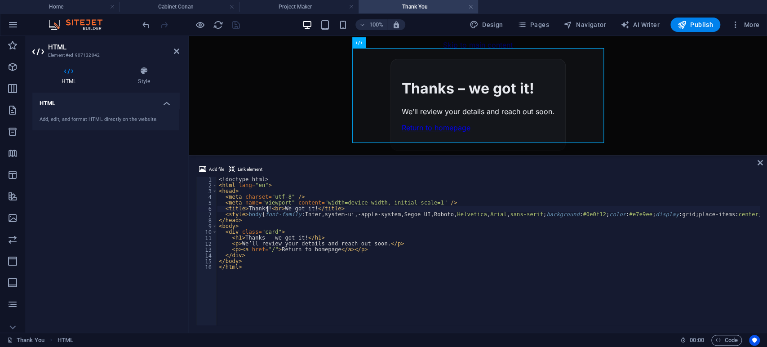
click at [279, 211] on div "<! doctype html > < html lang = "en" > < head > < meta charset = "utf-8" /> < m…" at bounding box center [683, 256] width 933 height 159
click at [479, 131] on div "Thanks! se got it! Thanks – we got it! We’ll review your details and reach out …" at bounding box center [477, 105] width 175 height 92
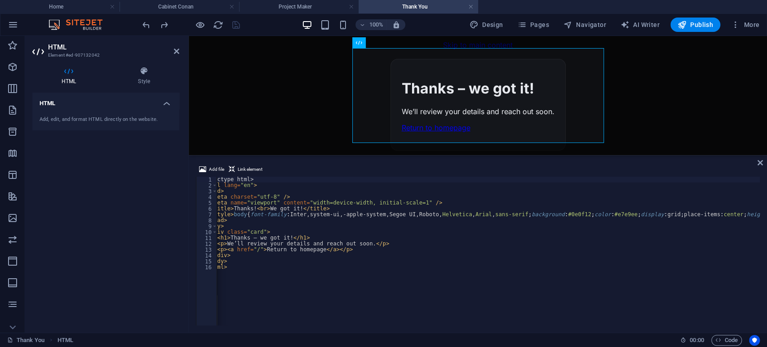
scroll to position [0, 0]
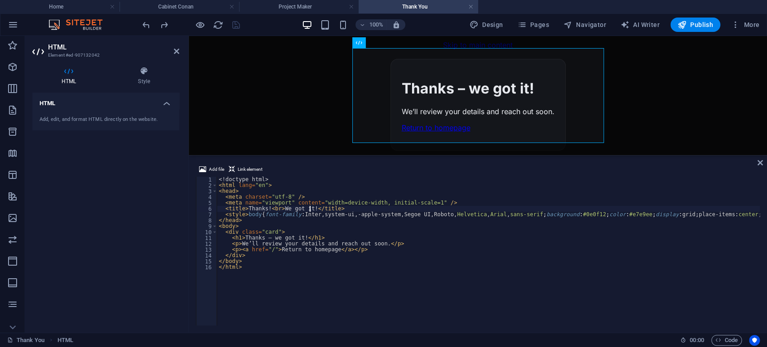
click at [311, 209] on div "<! doctype html > < html lang = "en" > < head > < meta charset = "utf-8" /> < m…" at bounding box center [683, 256] width 933 height 159
click at [268, 238] on div "<! doctype html > < html lang = "en" > < head > < meta charset = "utf-8" /> < m…" at bounding box center [683, 256] width 933 height 159
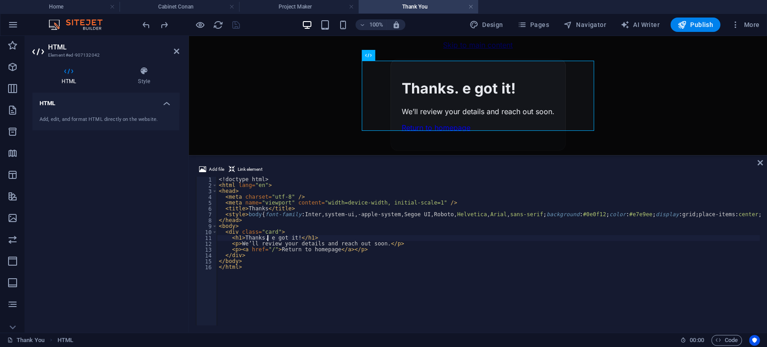
scroll to position [0, 4]
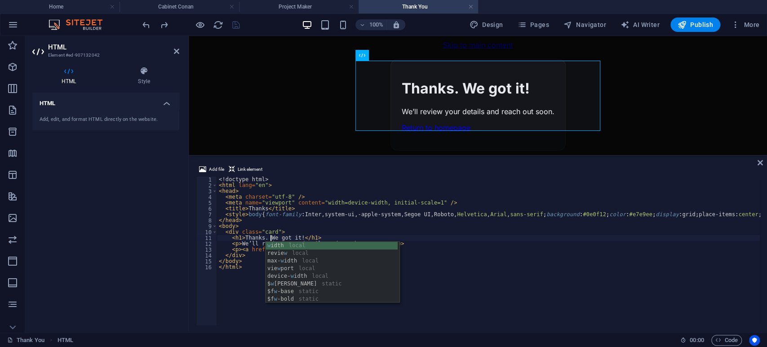
click at [282, 236] on div "<! doctype html > < html lang = "en" > < head > < meta charset = "utf-8" /> < m…" at bounding box center [683, 256] width 933 height 159
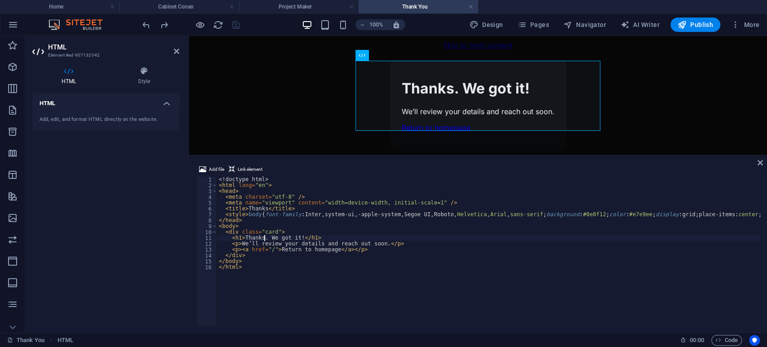
click at [266, 236] on div "<! doctype html > < html lang = "en" > < head > < meta charset = "utf-8" /> < m…" at bounding box center [683, 256] width 933 height 159
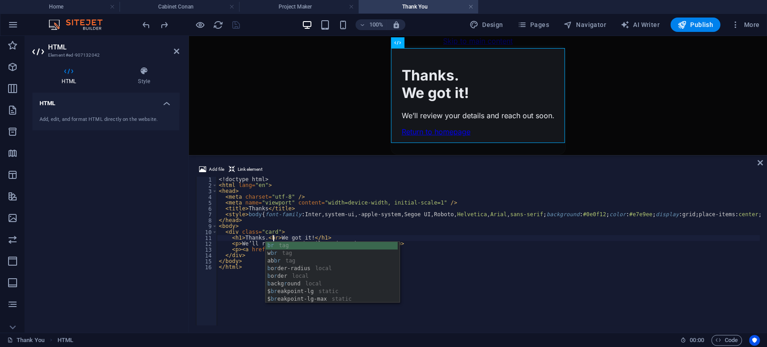
click at [536, 244] on div "<! doctype html > < html lang = "en" > < head > < meta charset = "utf-8" /> < m…" at bounding box center [683, 256] width 933 height 159
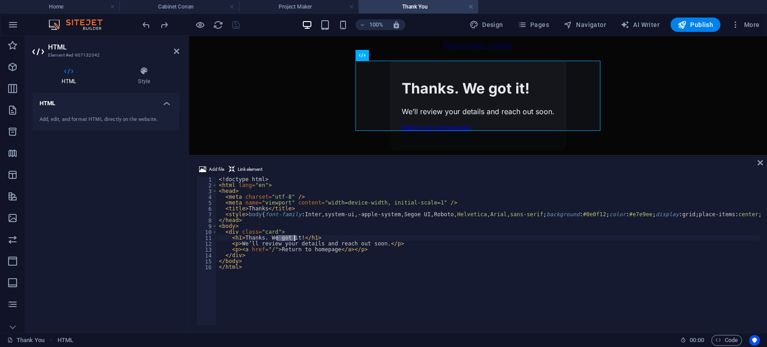
drag, startPoint x: 275, startPoint y: 236, endPoint x: 295, endPoint y: 238, distance: 19.8
click at [295, 238] on div "<! doctype html > < html lang = "en" > < head > < meta charset = "utf-8" /> < m…" at bounding box center [683, 256] width 933 height 159
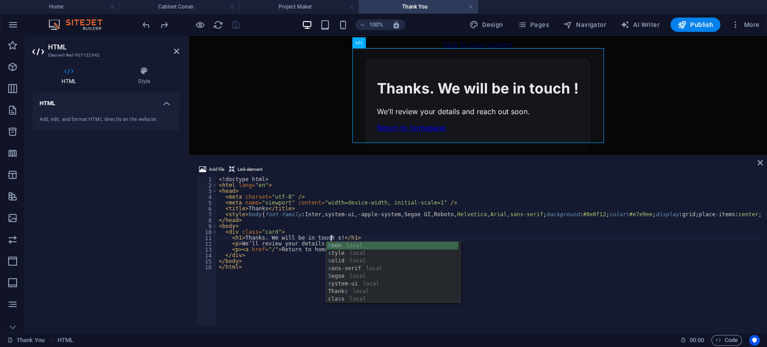
scroll to position [0, 9]
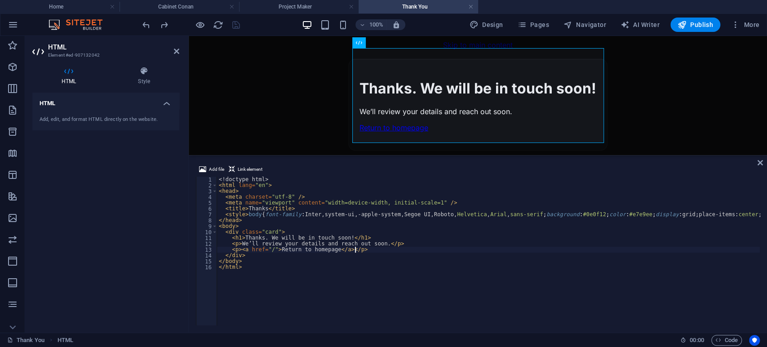
click at [543, 247] on div "<! doctype html > < html lang = "en" > < head > < meta charset = "utf-8" /> < m…" at bounding box center [683, 256] width 933 height 159
type textarea "<p><a href="/">Return to homepage</a></p>"
click at [762, 162] on icon at bounding box center [760, 162] width 5 height 7
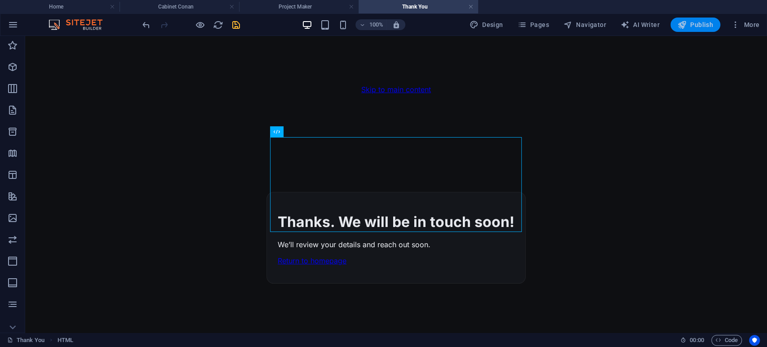
click at [687, 24] on icon "button" at bounding box center [682, 24] width 9 height 9
